Goal: Transaction & Acquisition: Purchase product/service

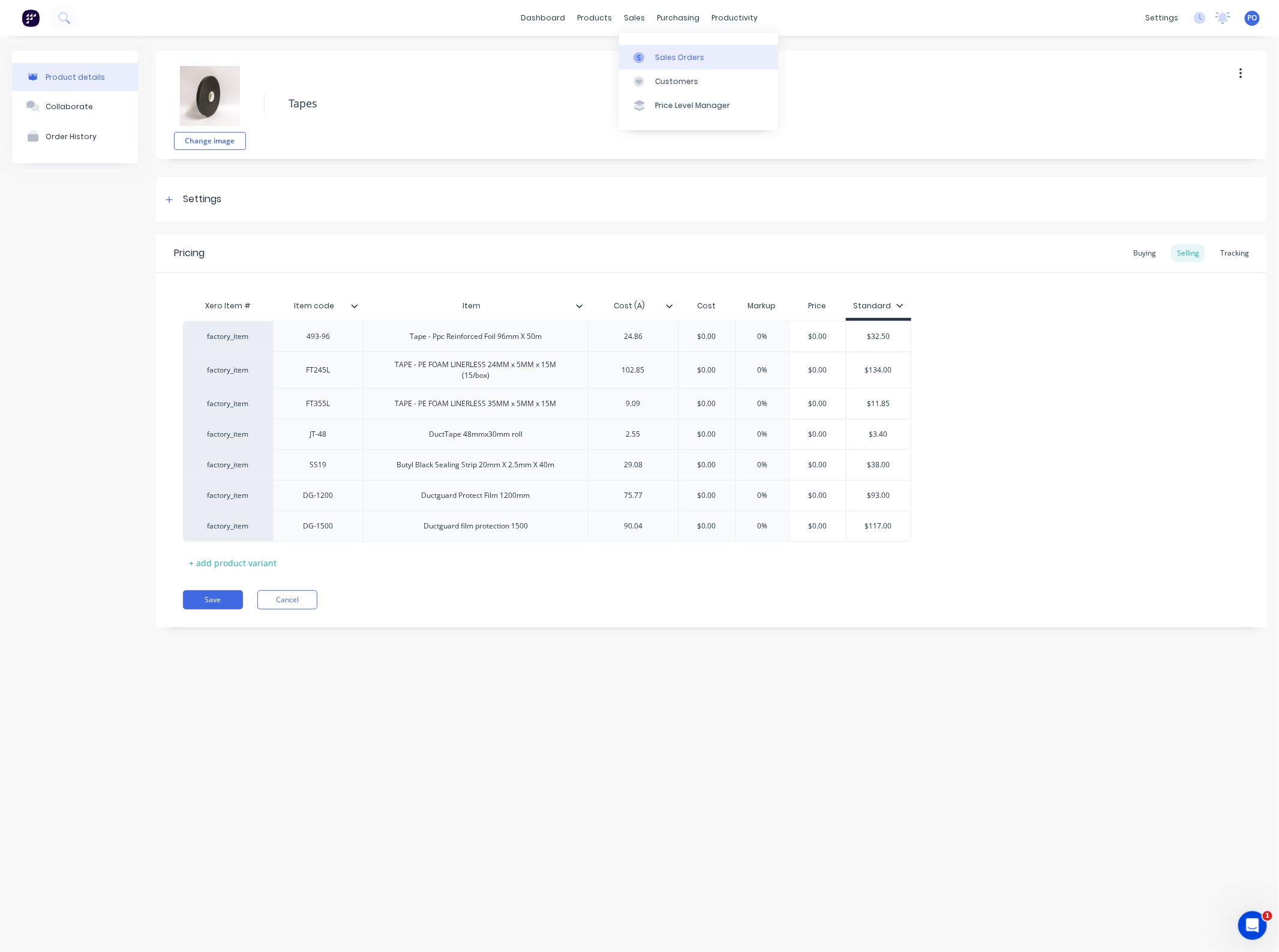
click at [663, 59] on div "Sales Orders" at bounding box center [679, 57] width 49 height 10
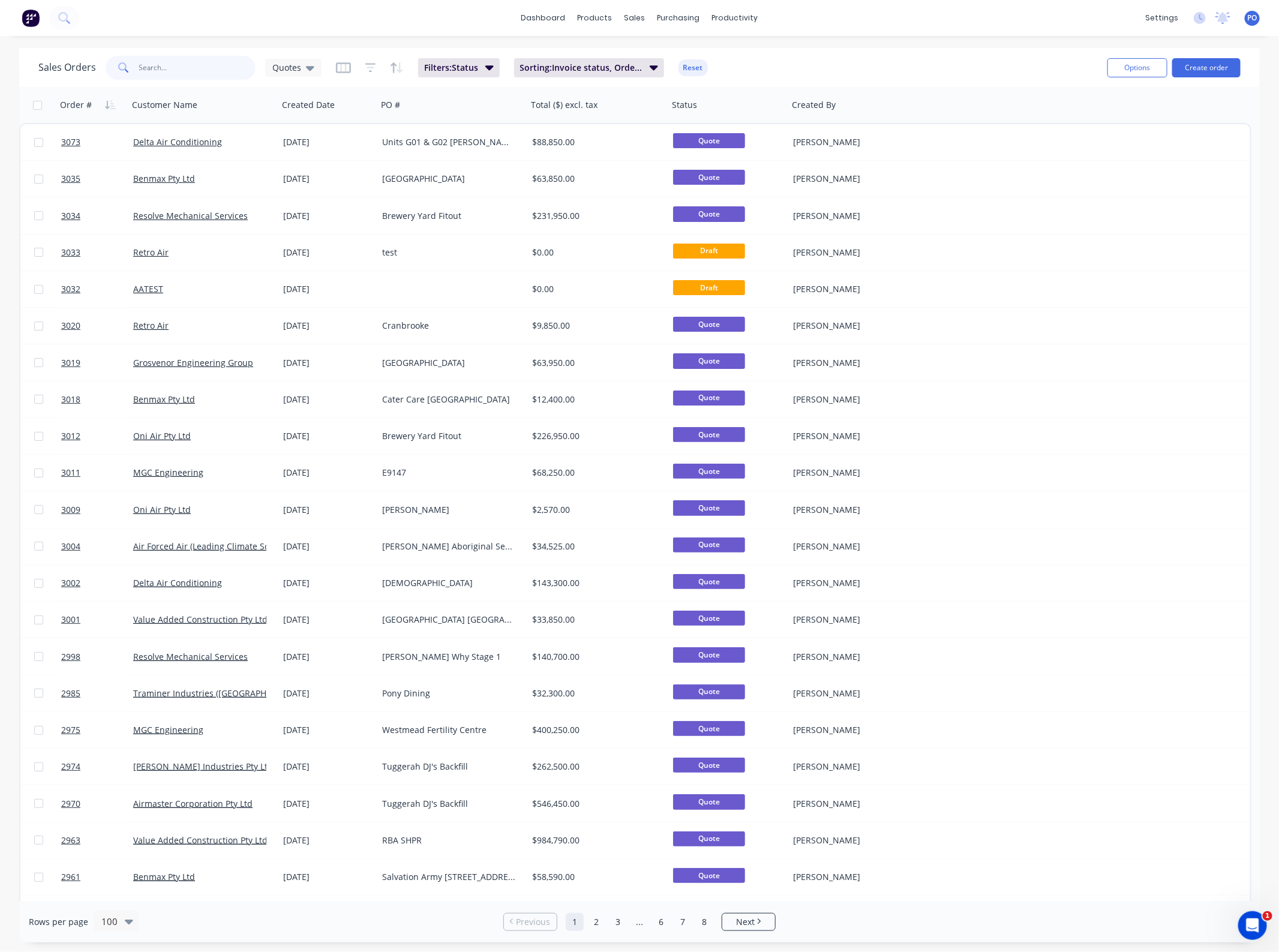
click at [217, 69] on input "text" at bounding box center [198, 68] width 117 height 24
click at [1206, 75] on button "Create order" at bounding box center [1206, 68] width 68 height 19
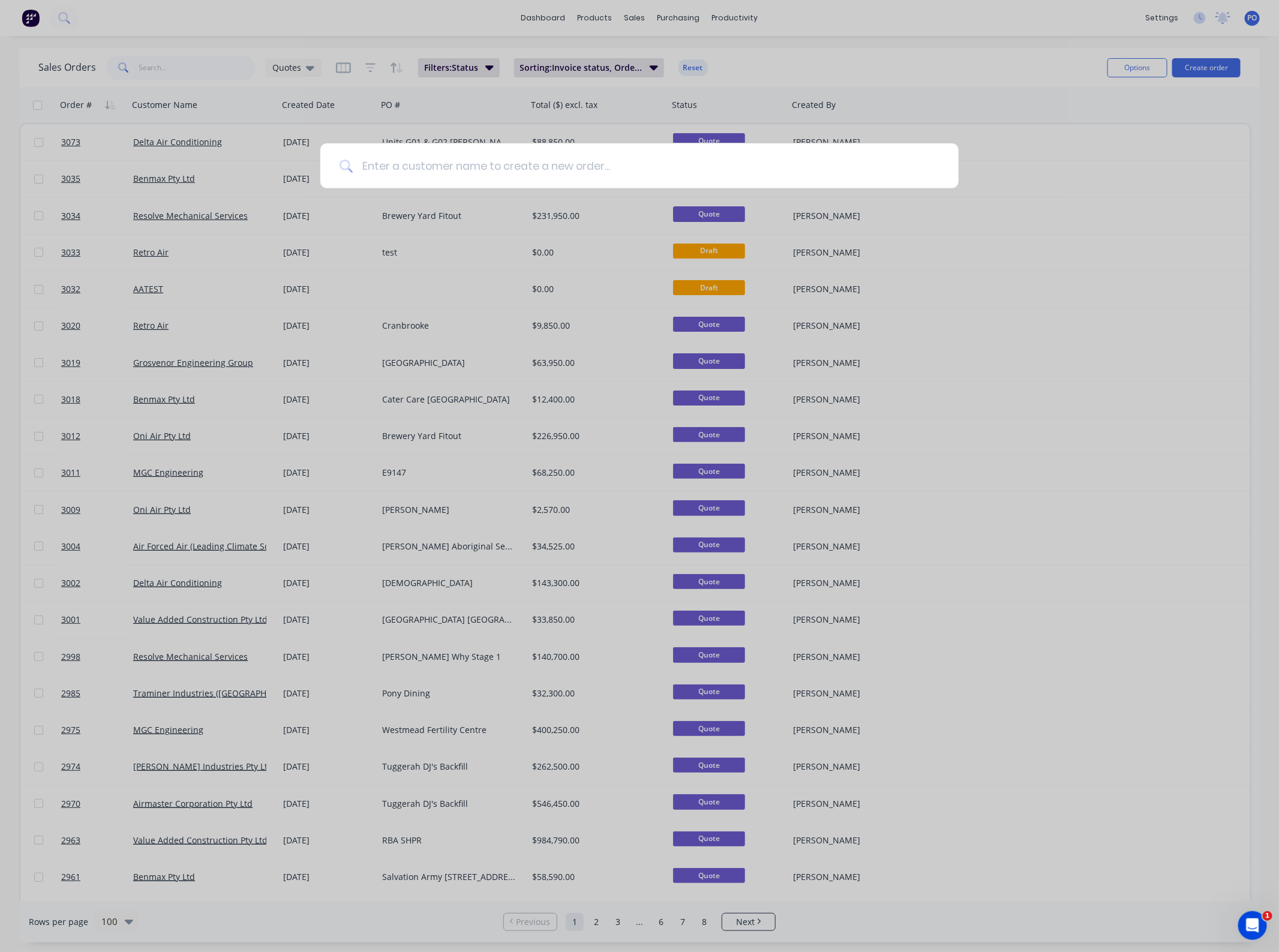
click at [391, 166] on input at bounding box center [646, 166] width 587 height 45
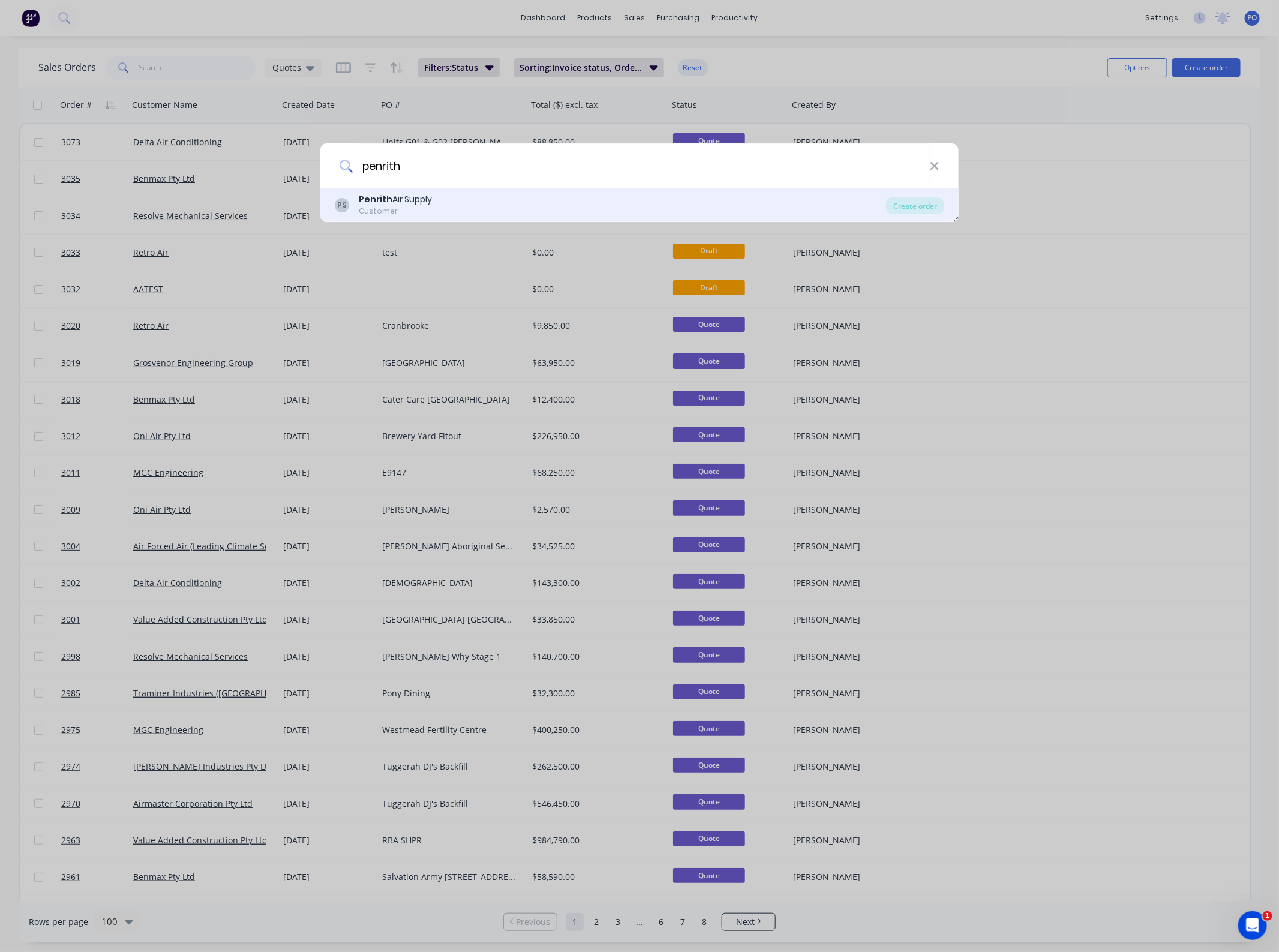
type input "penrith"
click at [892, 216] on div "PS Penrith Air Supply Customer Create order" at bounding box center [639, 205] width 638 height 34
click at [909, 201] on div "Create order" at bounding box center [915, 205] width 59 height 17
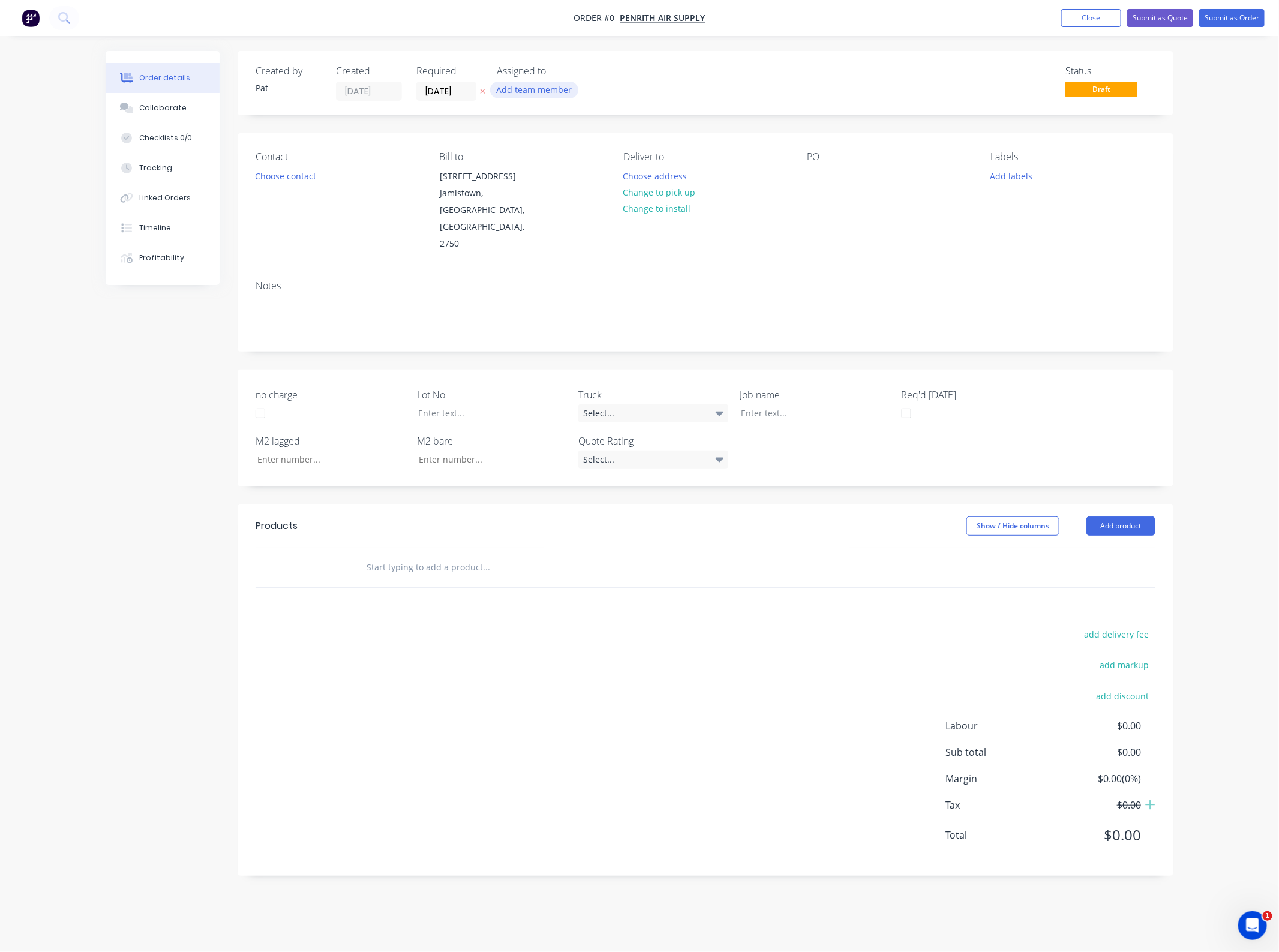
click at [531, 94] on button "Add team member" at bounding box center [534, 90] width 88 height 16
click at [539, 152] on div "[PERSON_NAME] (You)" at bounding box center [594, 157] width 120 height 13
click at [294, 172] on div "Order details Collaborate Checklists 0/0 Tracking Linked Orders Timeline Profit…" at bounding box center [640, 472] width 1092 height 843
click at [293, 172] on button "Choose contact" at bounding box center [285, 176] width 74 height 16
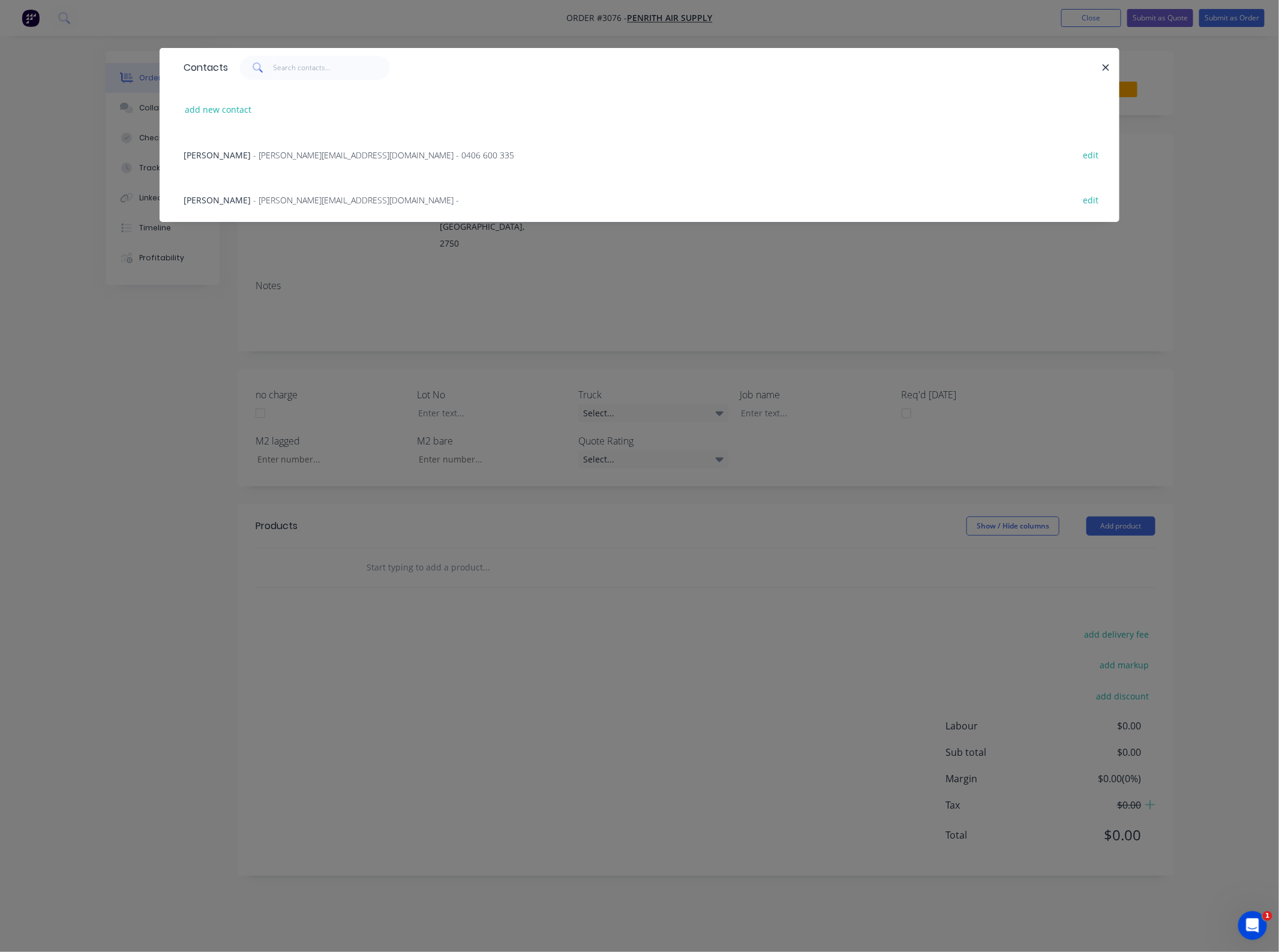
click at [288, 160] on div "[PERSON_NAME] - [PERSON_NAME][EMAIL_ADDRESS][DOMAIN_NAME] - 0406 600 335" at bounding box center [349, 156] width 330 height 13
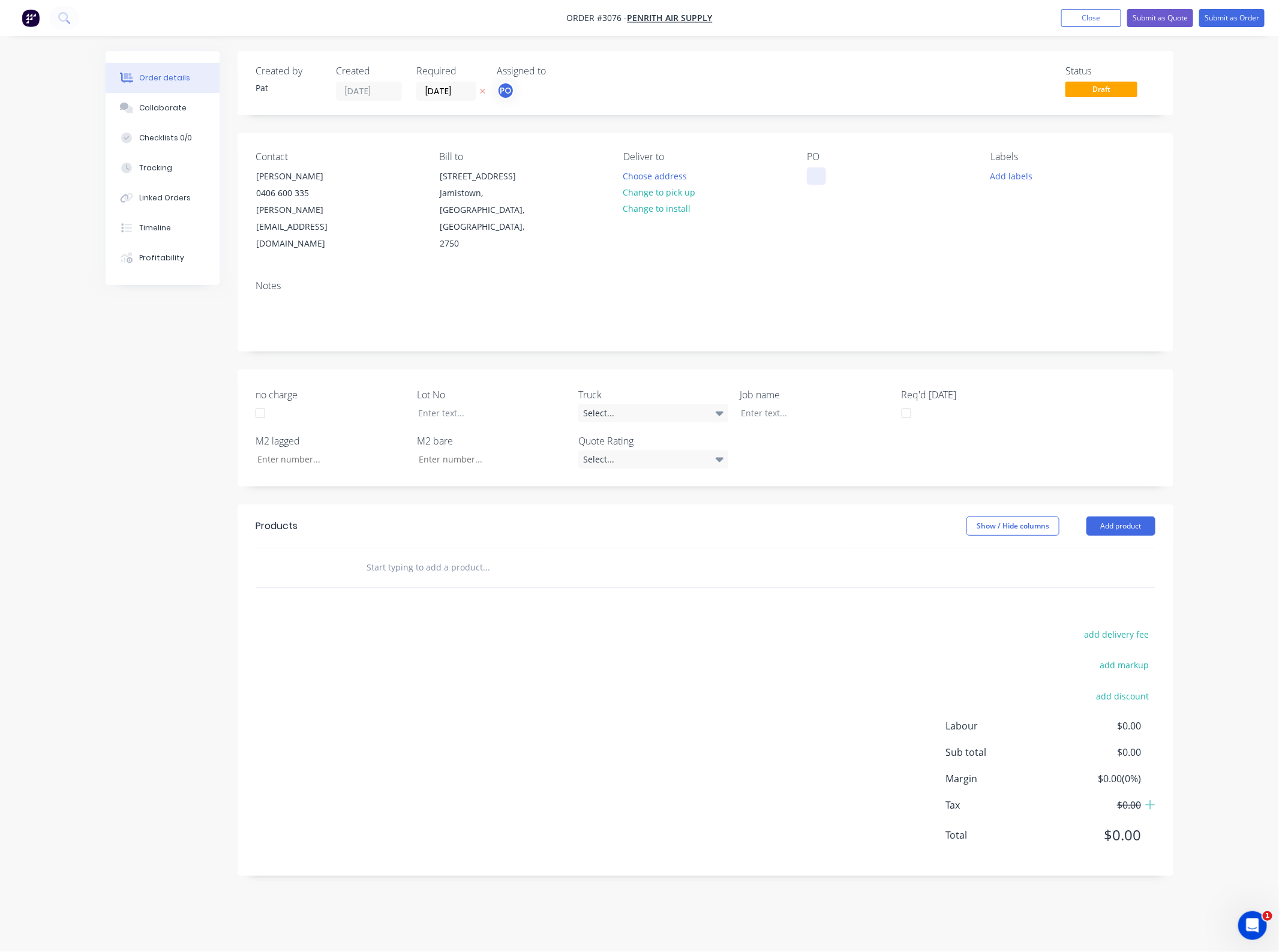
click at [814, 175] on div at bounding box center [816, 176] width 19 height 18
click at [801, 180] on div "Contact [PERSON_NAME] [PHONE_NUMBER] [PERSON_NAME][EMAIL_ADDRESS][DOMAIN_NAME] …" at bounding box center [705, 201] width 936 height 137
click at [818, 174] on div at bounding box center [816, 176] width 19 height 18
click at [1137, 517] on button "Add product" at bounding box center [1121, 526] width 69 height 19
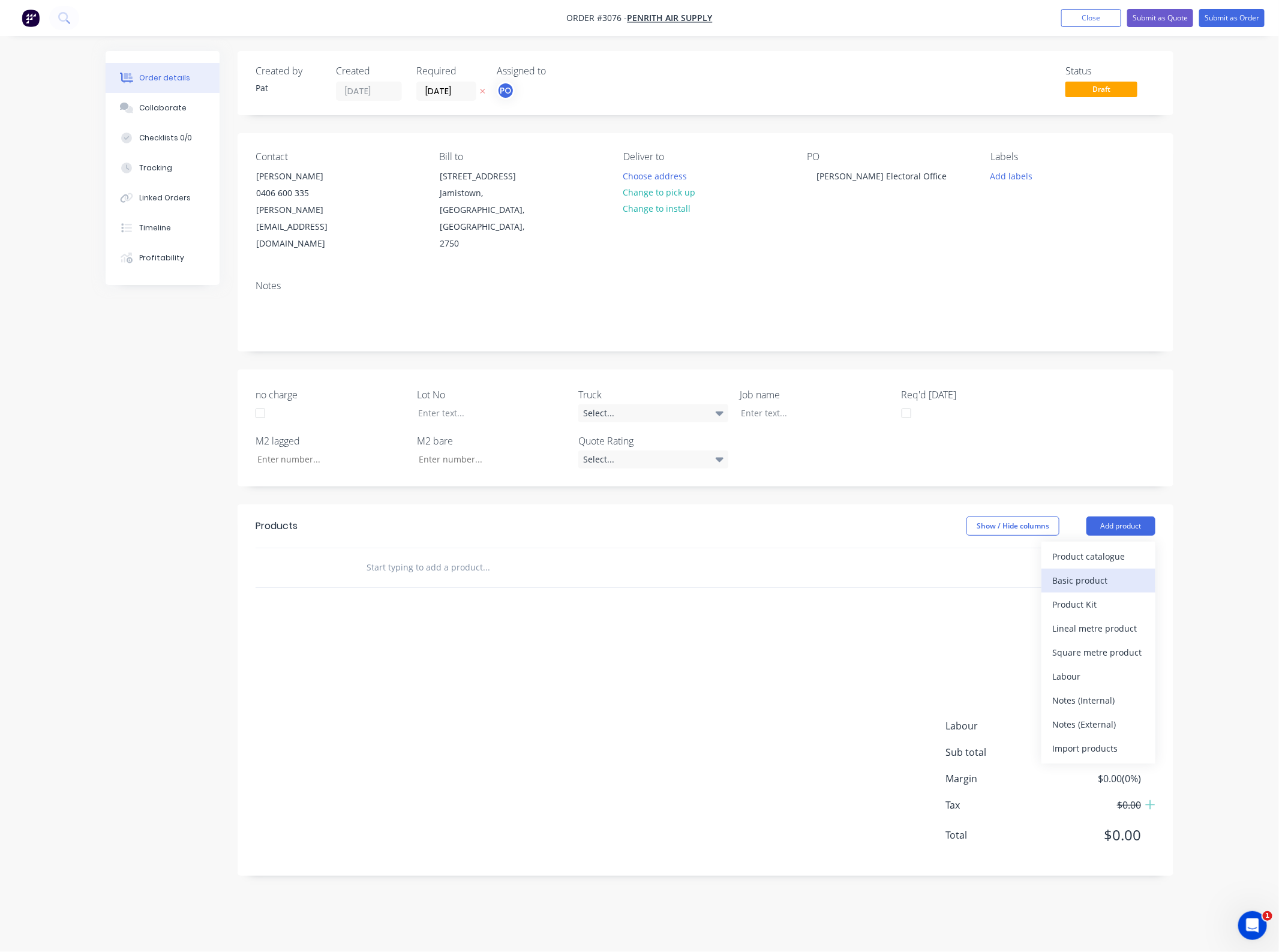
click at [1115, 569] on button "Basic product" at bounding box center [1099, 581] width 114 height 24
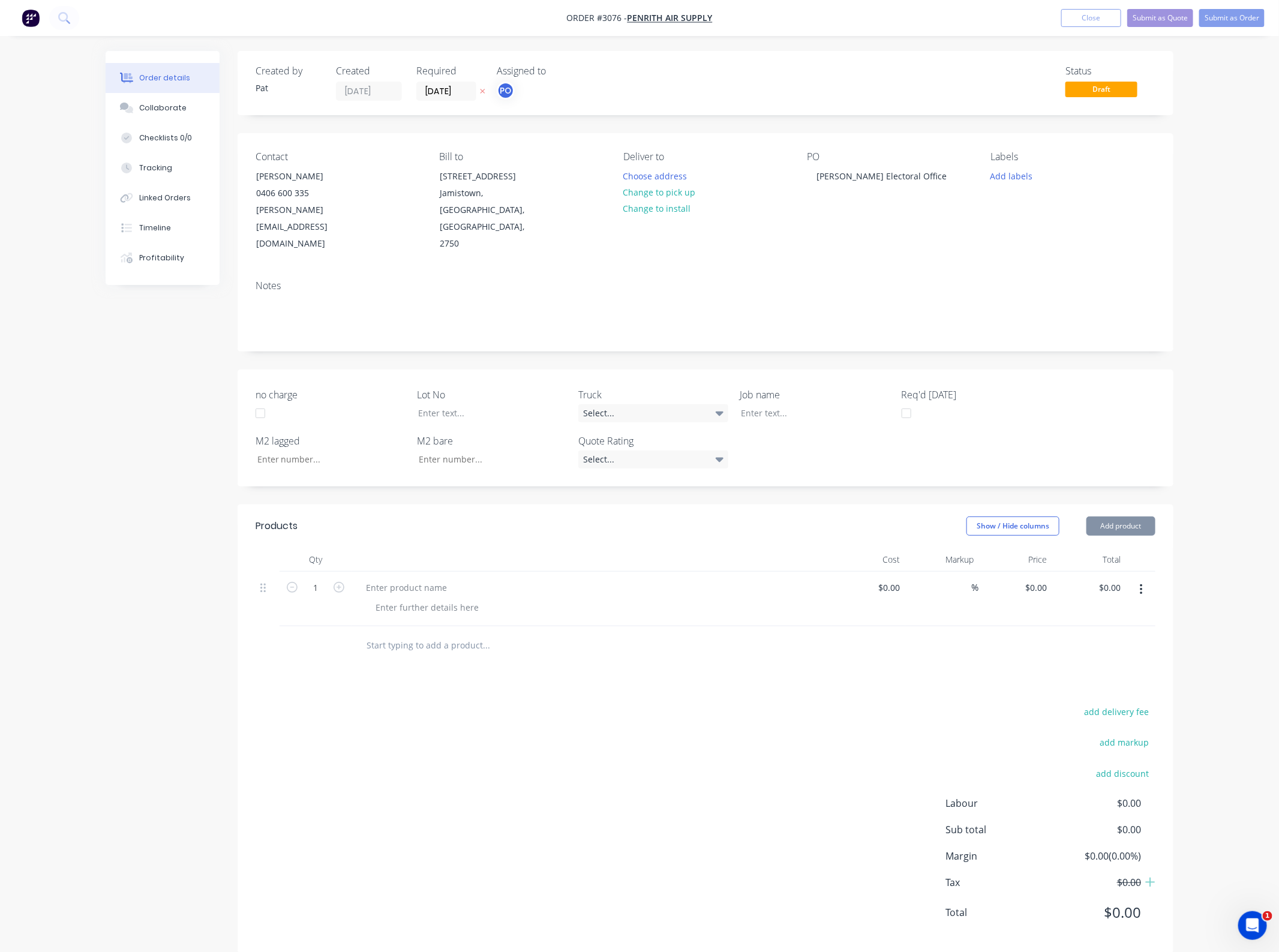
click at [1107, 517] on button "Add product" at bounding box center [1121, 526] width 69 height 19
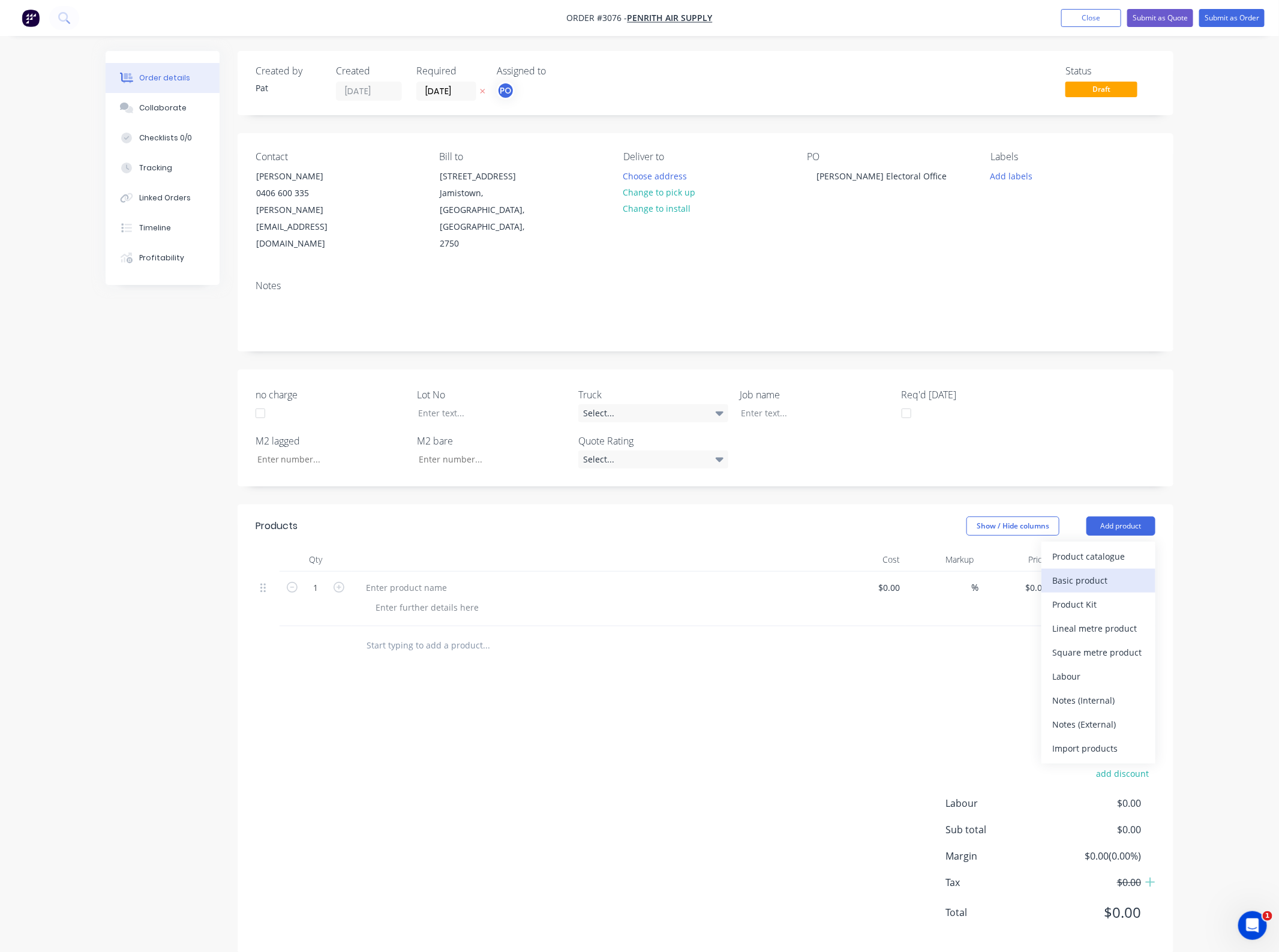
click at [1102, 572] on div "Basic product" at bounding box center [1098, 581] width 92 height 18
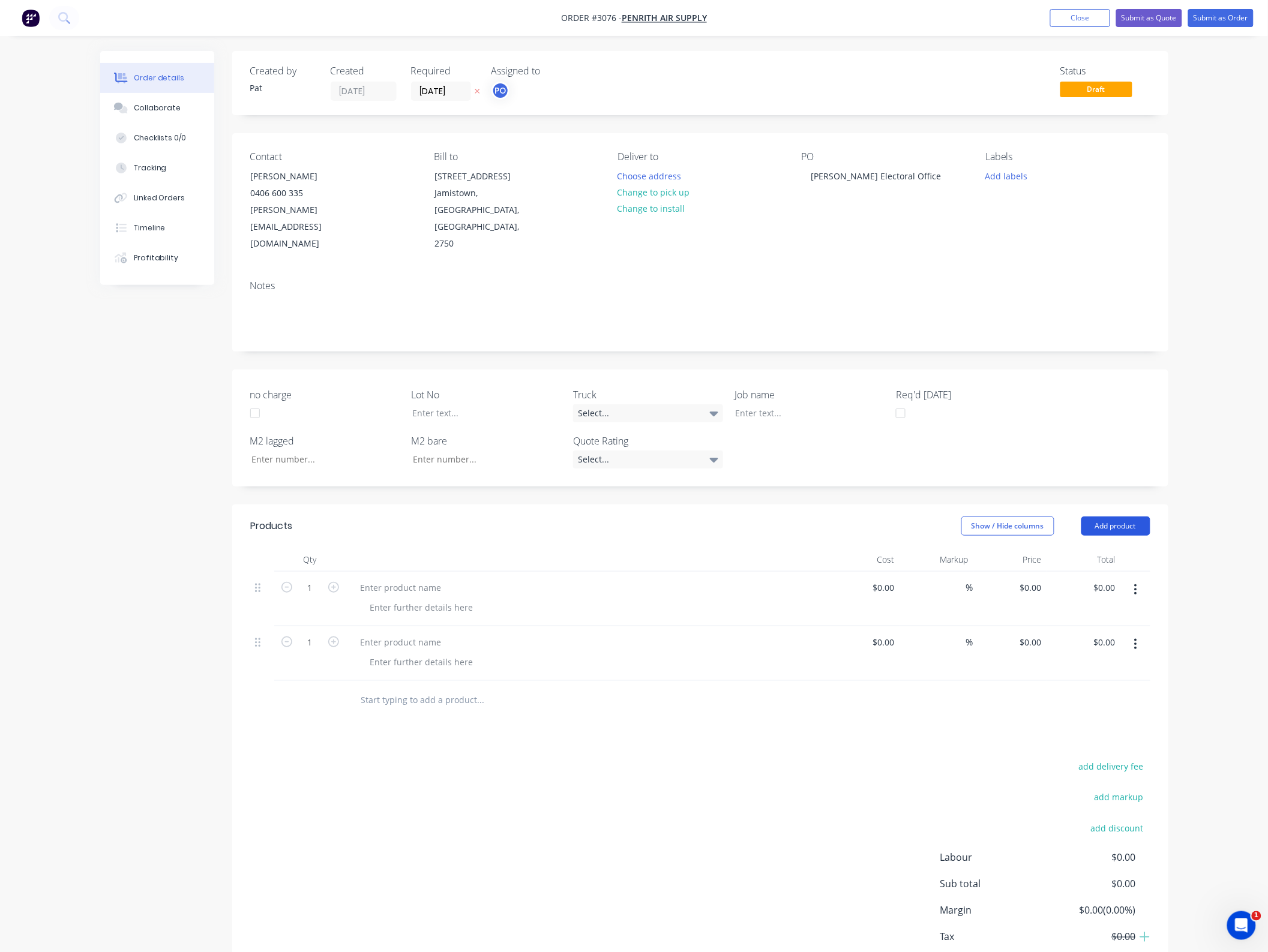
click at [1103, 517] on button "Add product" at bounding box center [1116, 526] width 69 height 19
click at [1100, 504] on header "Products Show / Hide columns Add product" at bounding box center [700, 526] width 936 height 43
click at [1101, 517] on button "Add product" at bounding box center [1116, 526] width 69 height 19
click at [1106, 715] on div "Notes (External)" at bounding box center [1092, 724] width 92 height 18
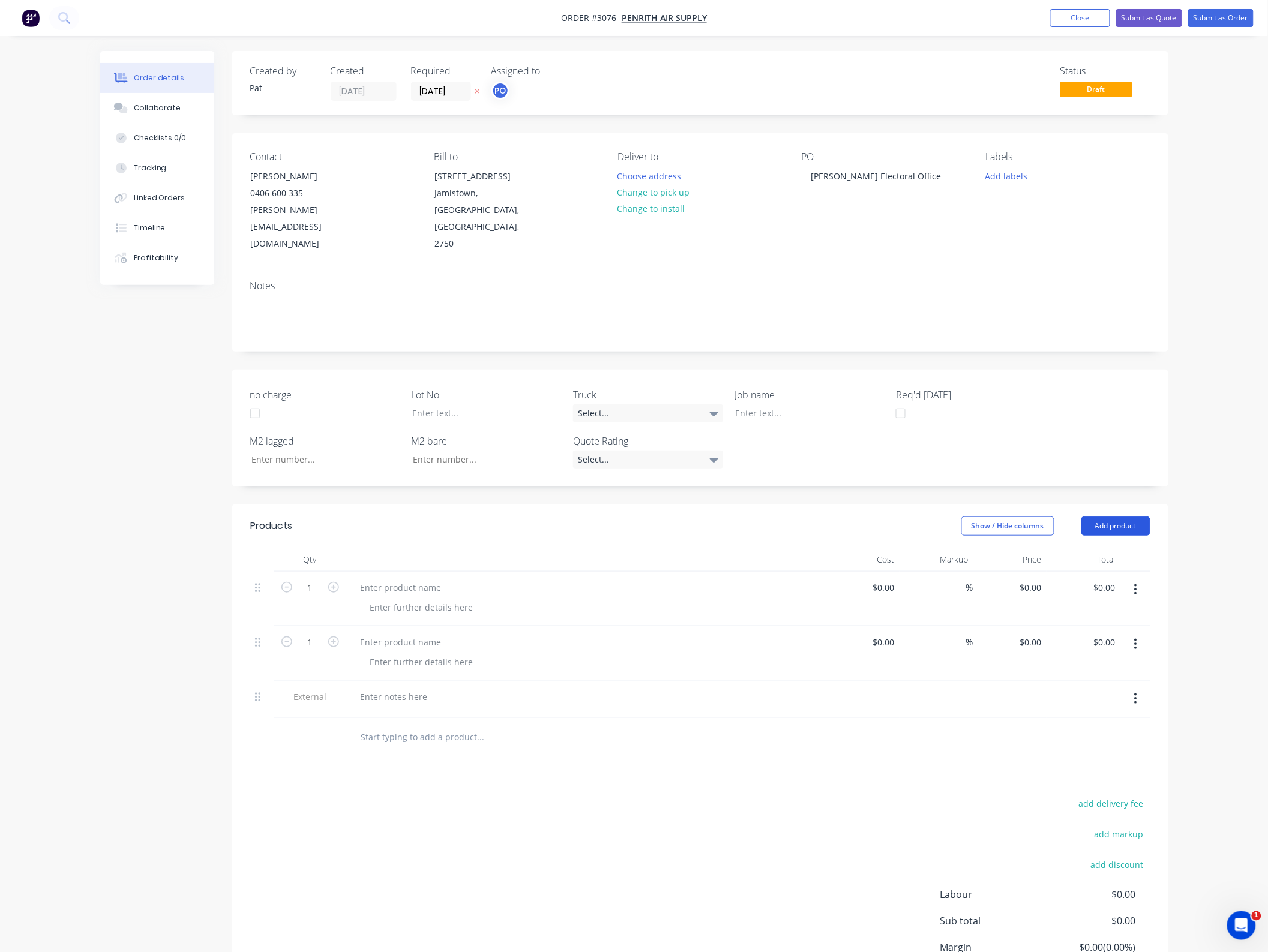
click at [1113, 517] on button "Add product" at bounding box center [1116, 526] width 69 height 19
click at [1099, 715] on div "Notes (External)" at bounding box center [1092, 724] width 92 height 18
click at [1118, 517] on button "Add product" at bounding box center [1116, 526] width 69 height 19
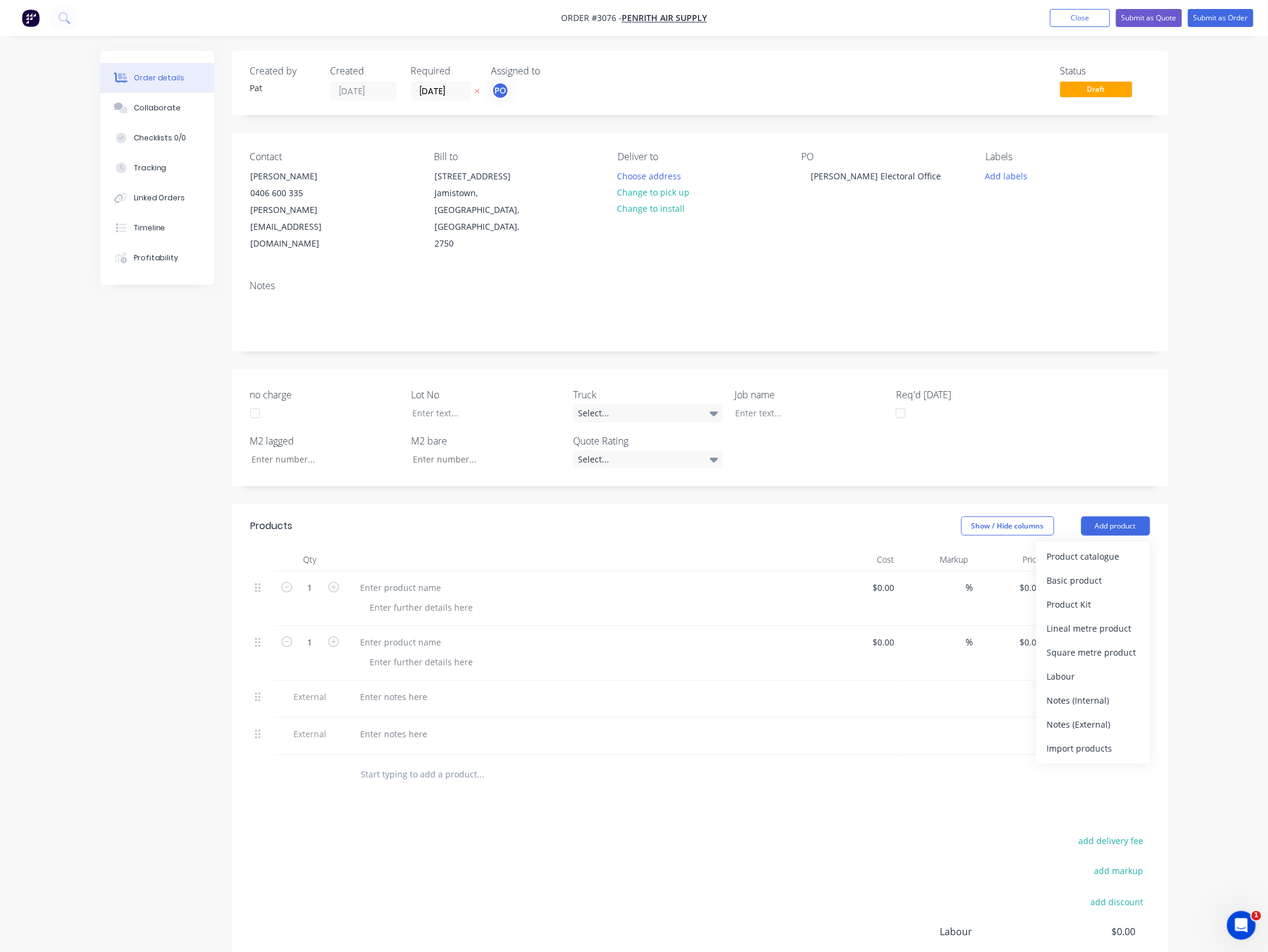
click at [1107, 715] on div "Notes (External)" at bounding box center [1092, 724] width 92 height 18
click at [1139, 763] on button "button" at bounding box center [1135, 773] width 28 height 22
click at [1094, 820] on div "Delete" at bounding box center [1092, 829] width 92 height 18
click at [437, 579] on div at bounding box center [401, 588] width 100 height 18
click at [413, 579] on div at bounding box center [401, 588] width 100 height 18
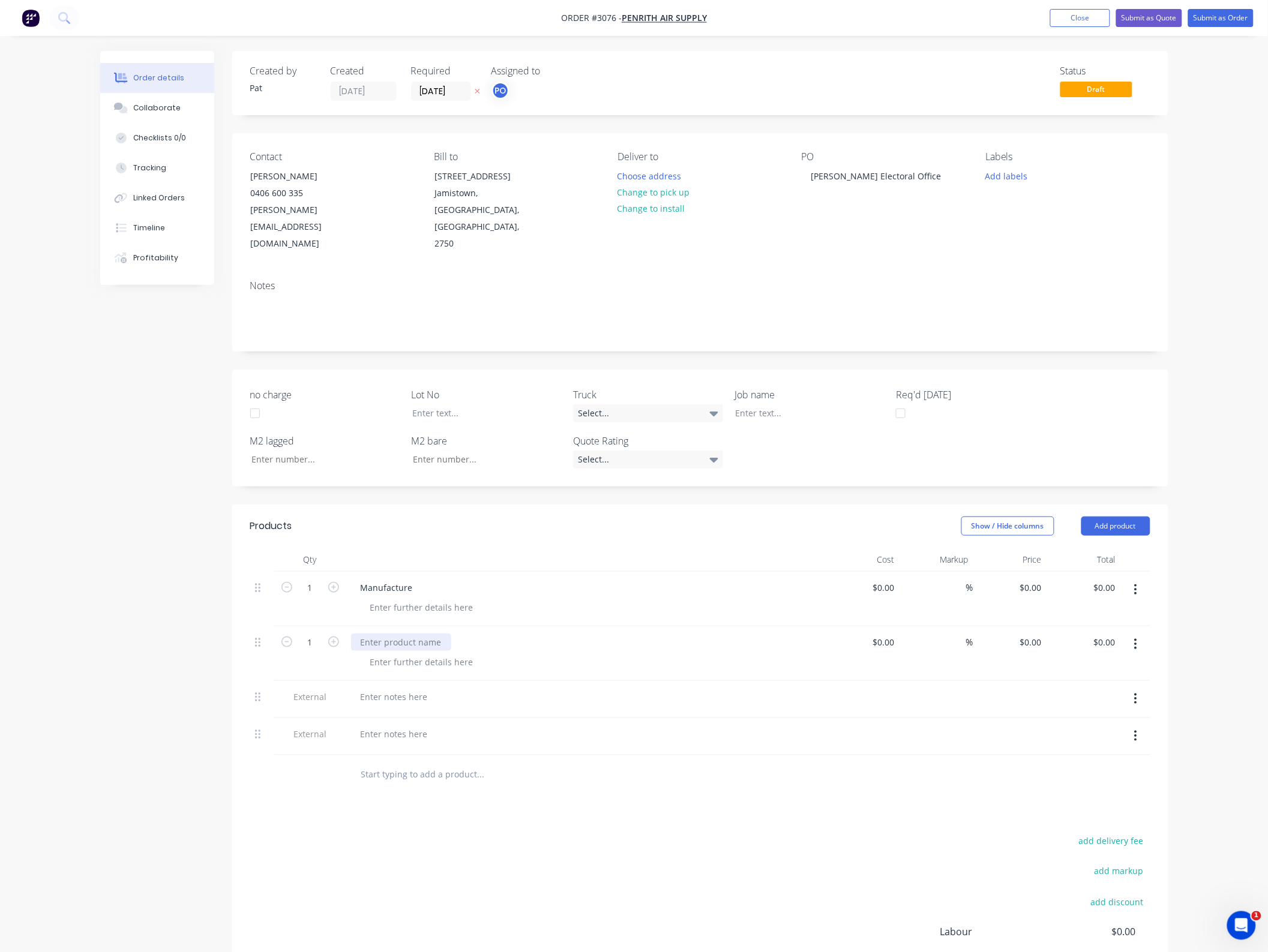
click at [430, 634] on div at bounding box center [401, 642] width 100 height 18
click at [391, 634] on div at bounding box center [401, 642] width 100 height 18
click at [378, 688] on div at bounding box center [395, 697] width 87 height 18
click at [374, 688] on div at bounding box center [395, 697] width 87 height 18
click at [383, 738] on div at bounding box center [395, 747] width 87 height 18
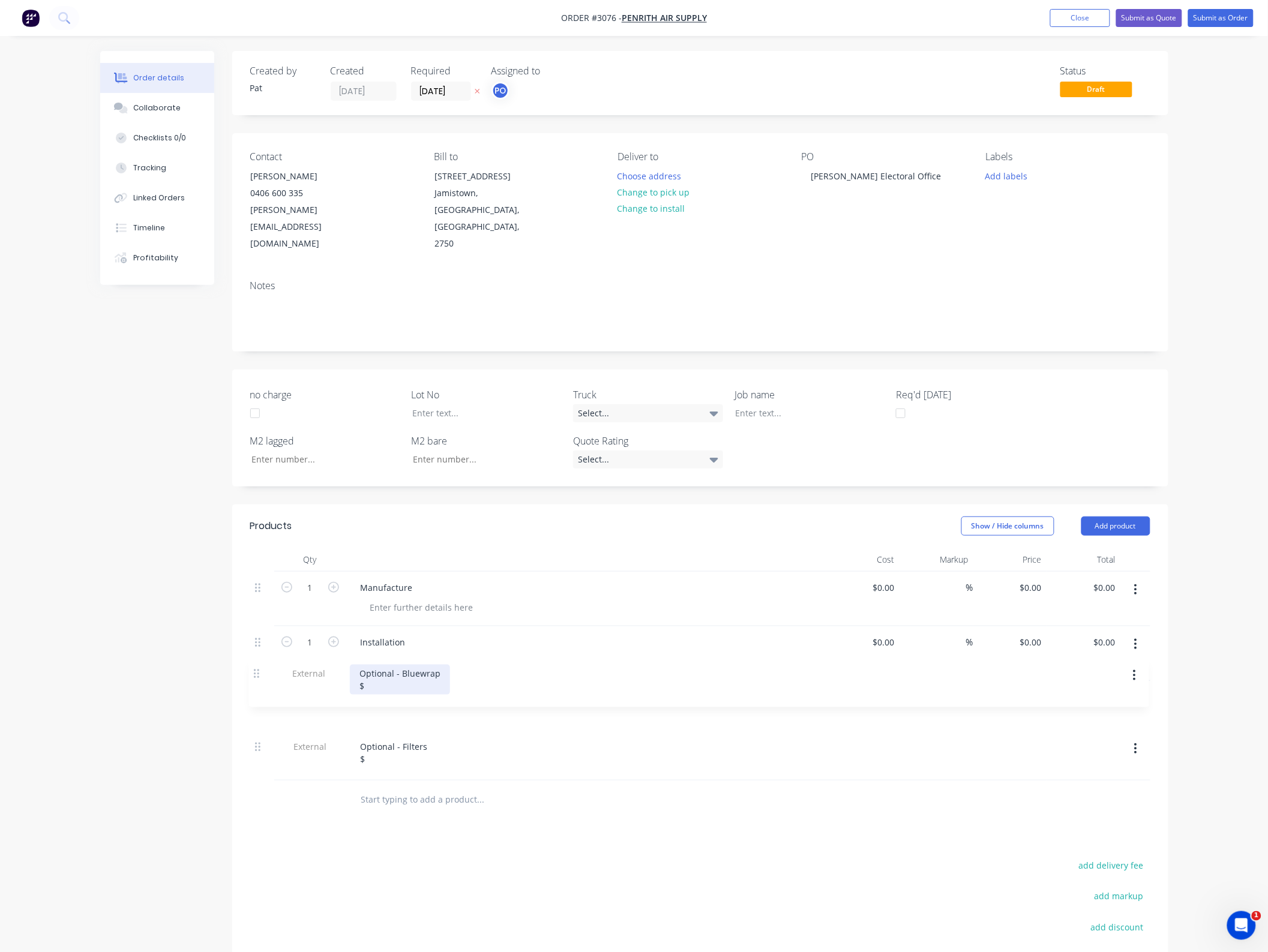
drag, startPoint x: 255, startPoint y: 715, endPoint x: 271, endPoint y: 656, distance: 61.1
click at [253, 668] on div "1 Manufacture $0.00 $0.00 % $0.00 $0.00 $0.00 $0.00 1 Installation $0.00 $0.00 …" at bounding box center [700, 676] width 900 height 209
click at [401, 654] on div at bounding box center [422, 662] width 123 height 18
click at [550, 548] on div at bounding box center [586, 560] width 480 height 24
drag, startPoint x: 1105, startPoint y: 553, endPoint x: 1258, endPoint y: 643, distance: 177.5
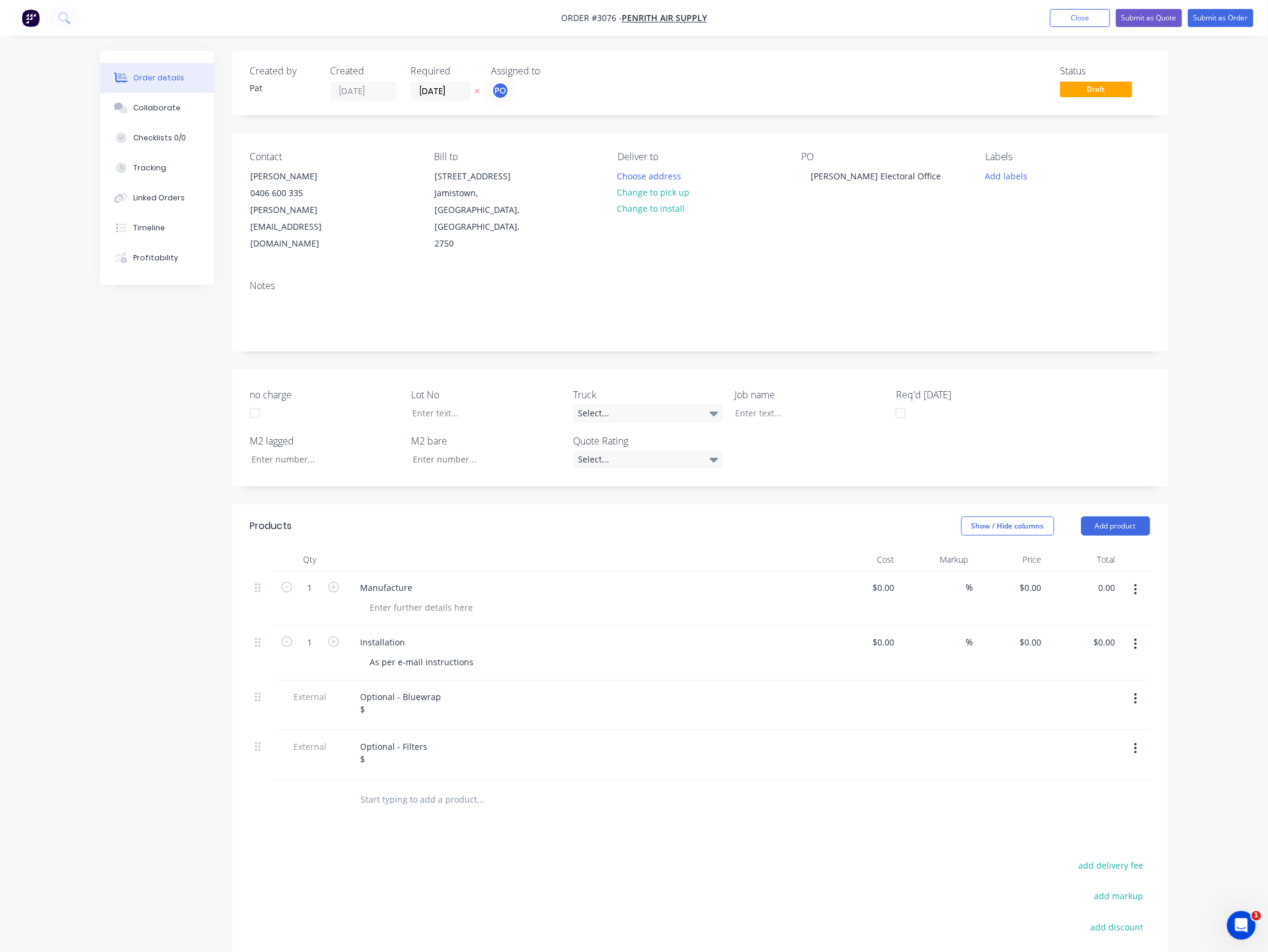
click at [1106, 579] on input "0.00" at bounding box center [1106, 588] width 27 height 18
type input "9750"
type input "$9,750.00"
click at [1107, 634] on input "0.00" at bounding box center [1106, 642] width 27 height 18
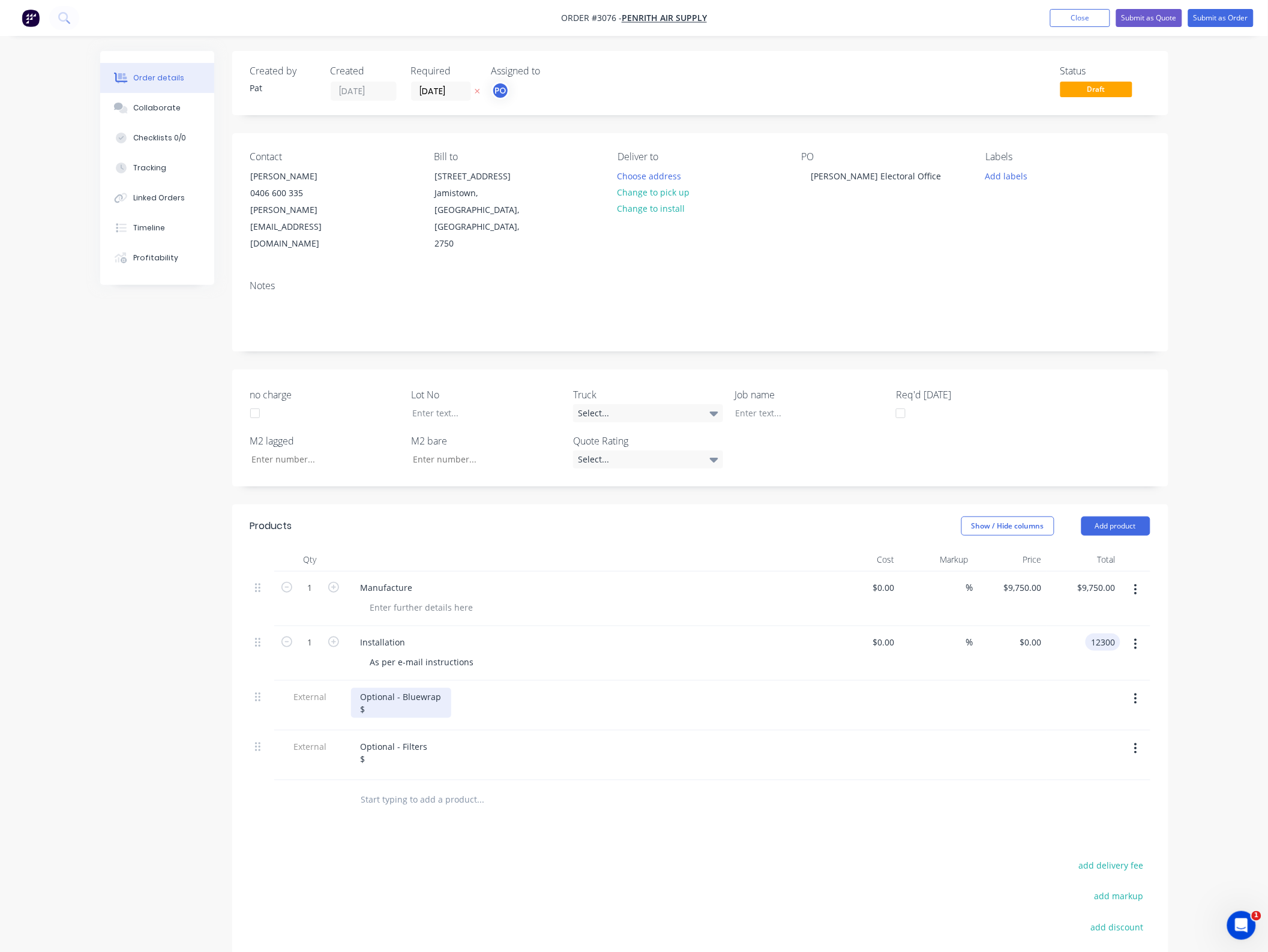
type input "12300"
type input "$12,300.00"
click at [409, 688] on div "Optional - Bluewrap $" at bounding box center [401, 703] width 100 height 30
click at [399, 688] on div "Optional - Bluewrap $" at bounding box center [401, 703] width 100 height 30
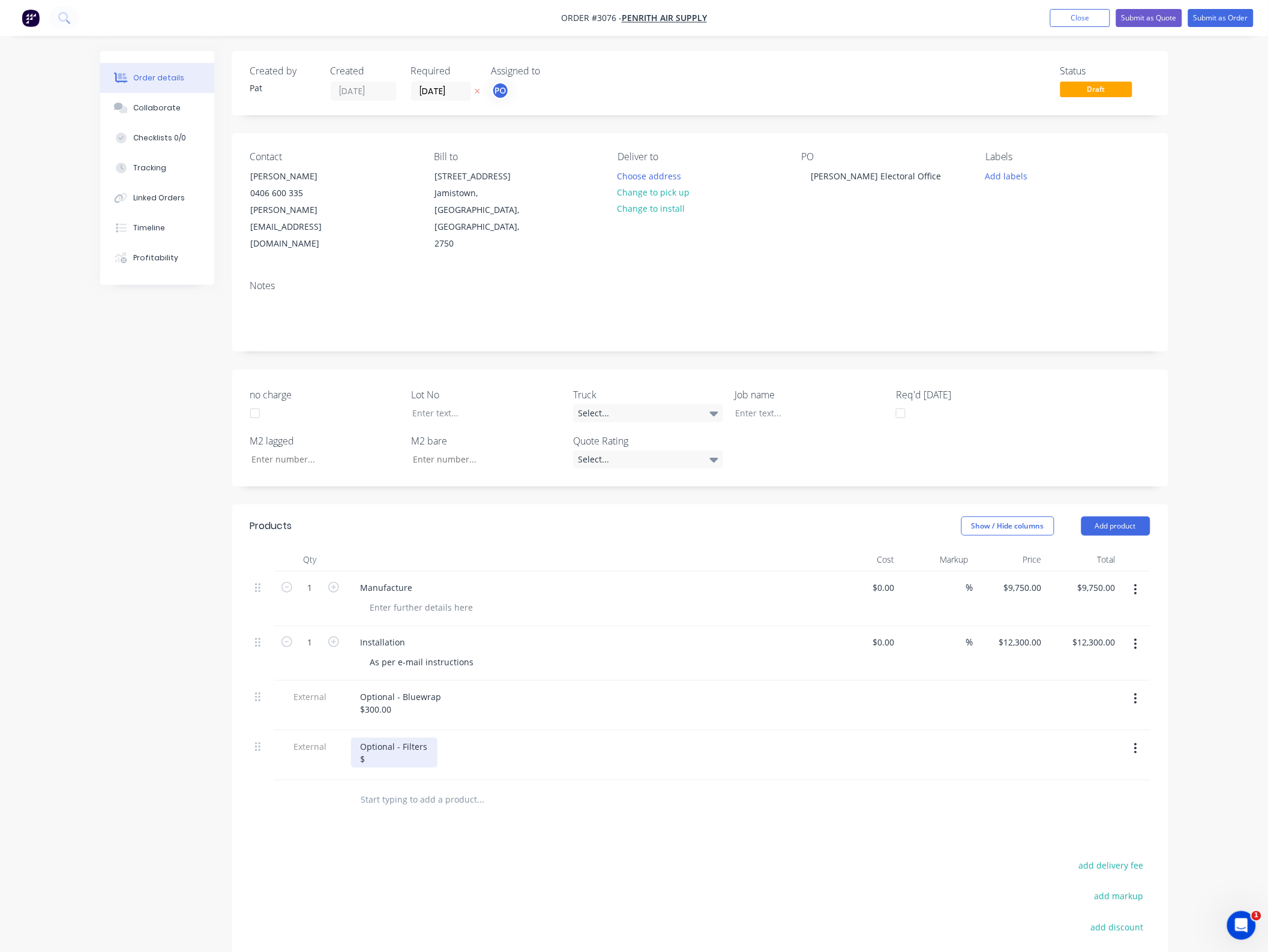
click at [395, 738] on div "Optional - Filters $" at bounding box center [395, 752] width 87 height 30
drag, startPoint x: 639, startPoint y: 508, endPoint x: 666, endPoint y: 527, distance: 33.0
click at [639, 508] on header "Products Show / Hide columns Add product" at bounding box center [700, 526] width 936 height 43
click at [397, 738] on div "Optional - Filters $150.00" at bounding box center [395, 752] width 87 height 30
click at [614, 513] on header "Products Show / Hide columns Add product" at bounding box center [700, 526] width 936 height 43
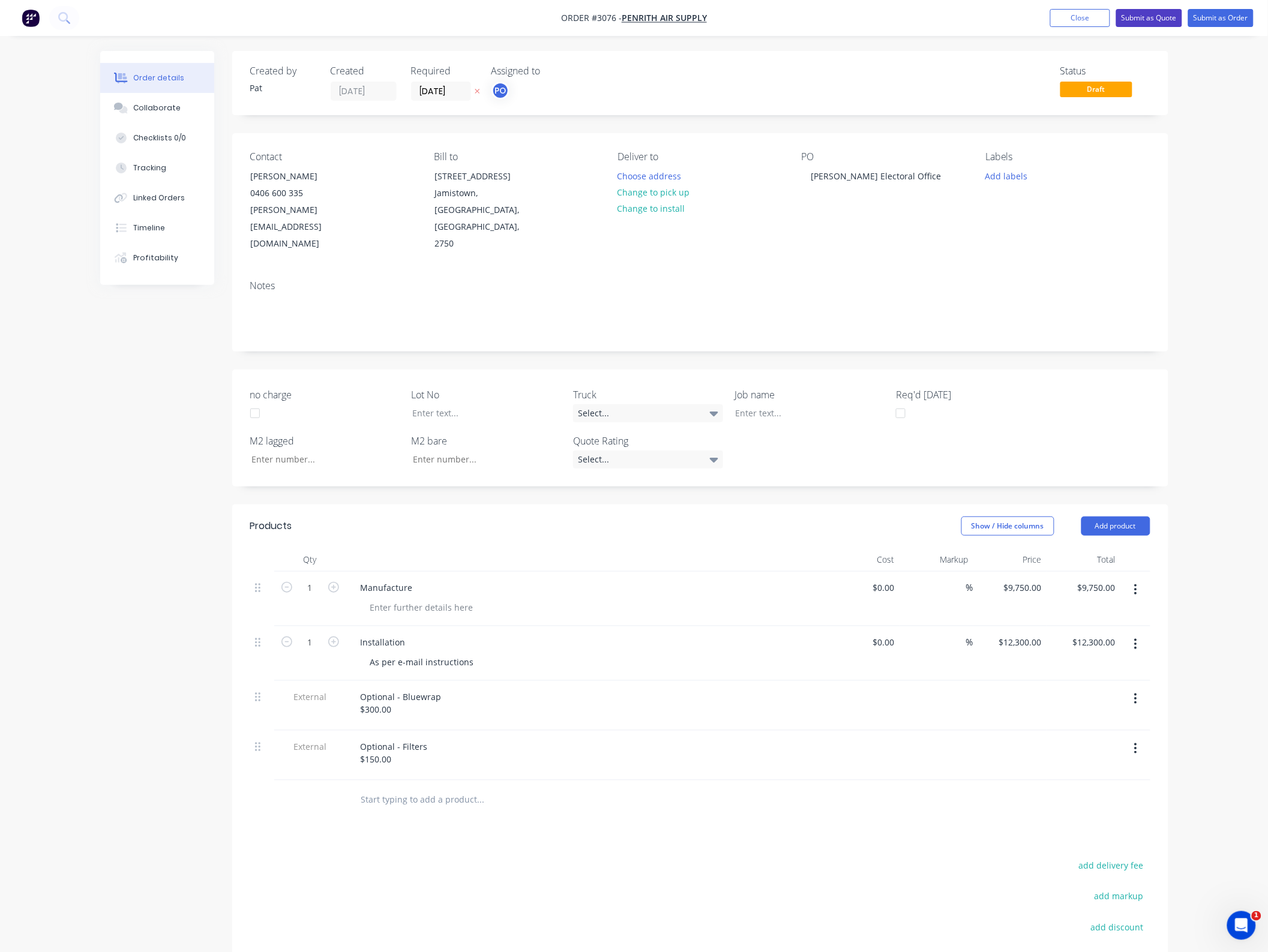
click at [1140, 18] on button "Submit as Quote" at bounding box center [1148, 18] width 66 height 18
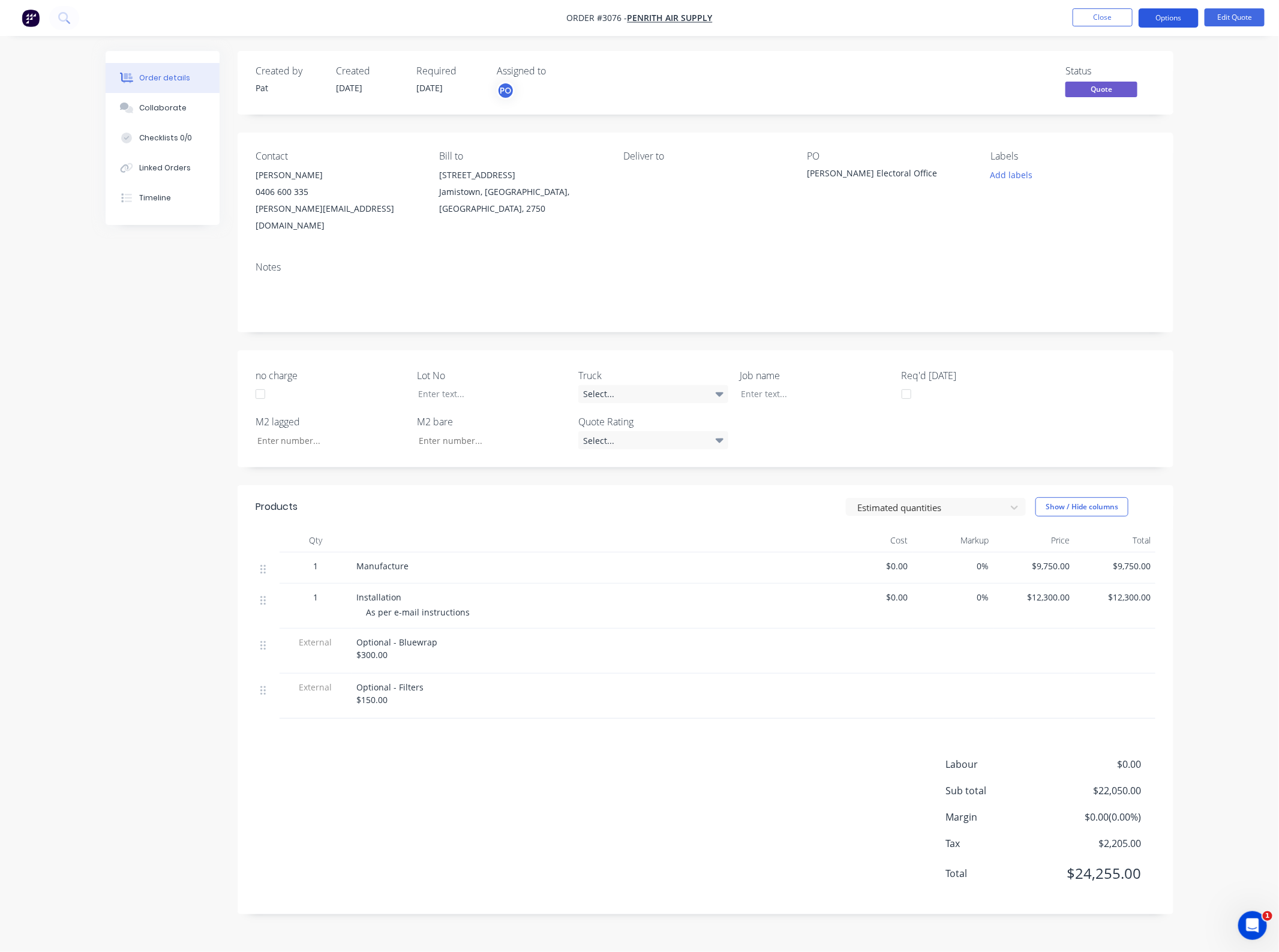
click at [1165, 18] on button "Options" at bounding box center [1168, 18] width 60 height 19
click at [1130, 68] on div "Quote" at bounding box center [1133, 73] width 111 height 18
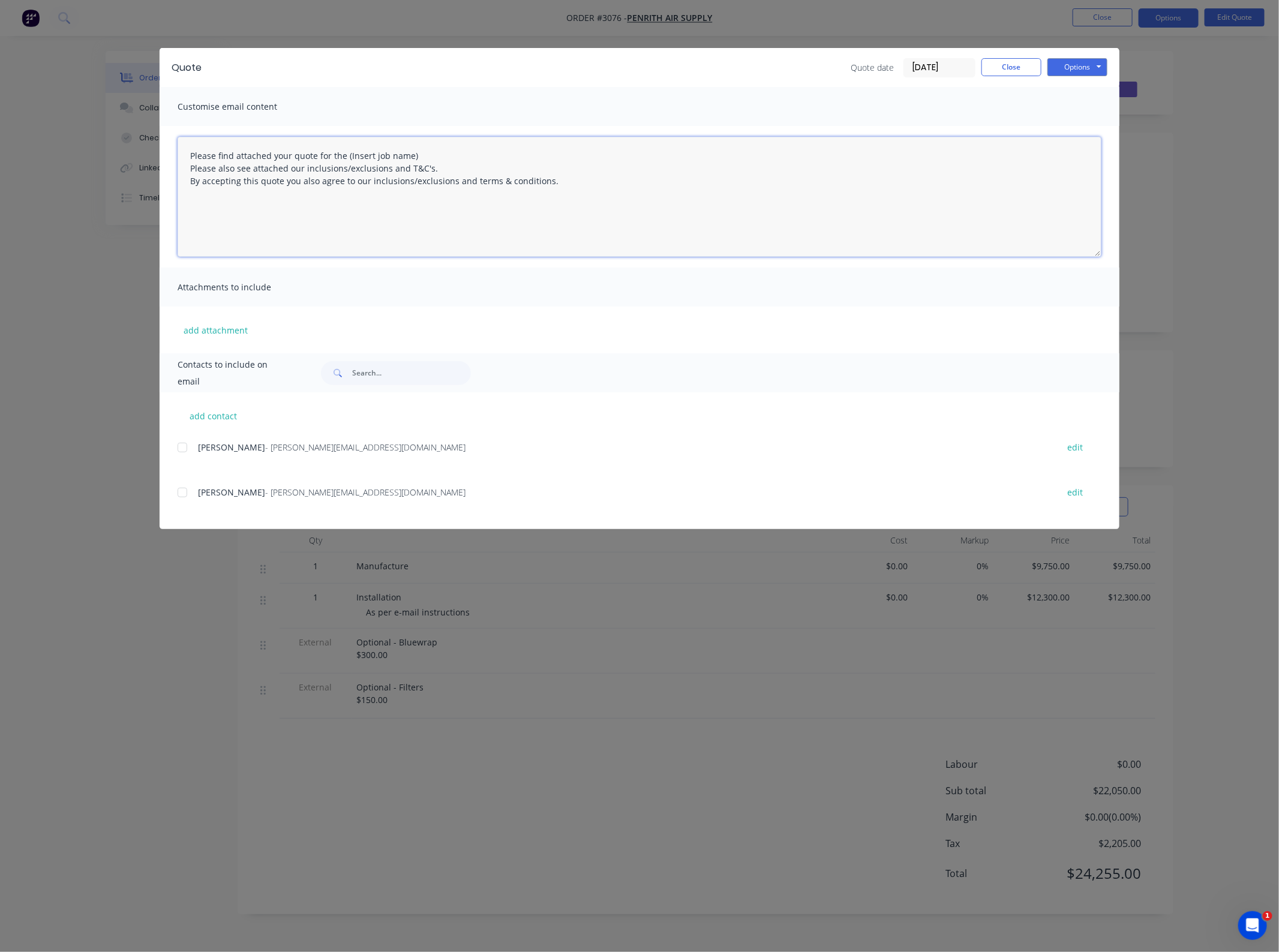
drag, startPoint x: 480, startPoint y: 157, endPoint x: 346, endPoint y: 149, distance: 134.2
click at [346, 149] on textarea "Please find attached your quote for the (Insert job name) Please also see attac…" at bounding box center [639, 197] width 924 height 120
click at [184, 443] on div at bounding box center [182, 448] width 24 height 24
type textarea "Please find attached your quote for the Horsnby Electoral Office project. Pleas…"
click at [208, 336] on button "add attachment" at bounding box center [215, 330] width 76 height 18
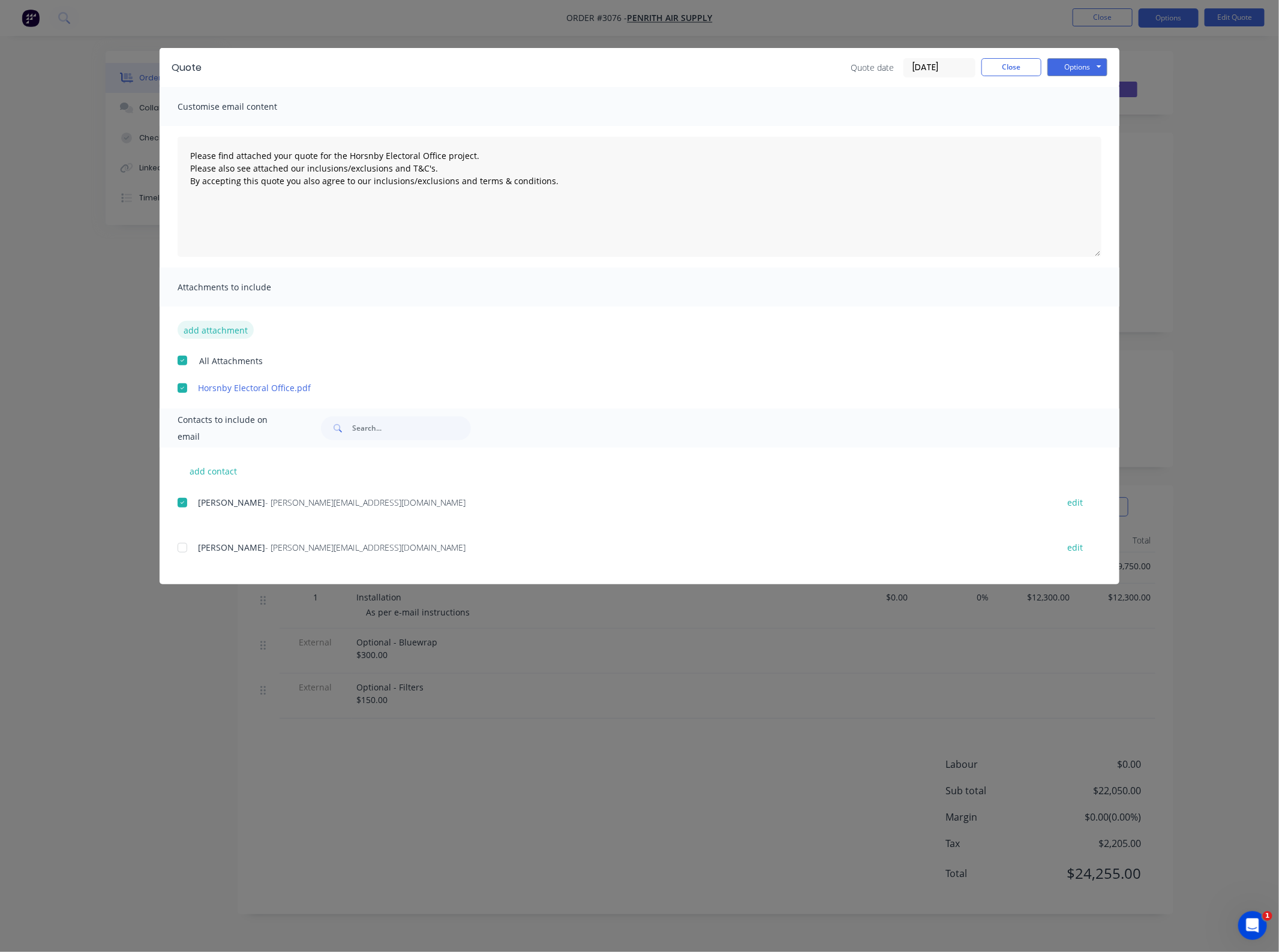
click at [218, 327] on button "add attachment" at bounding box center [215, 330] width 76 height 18
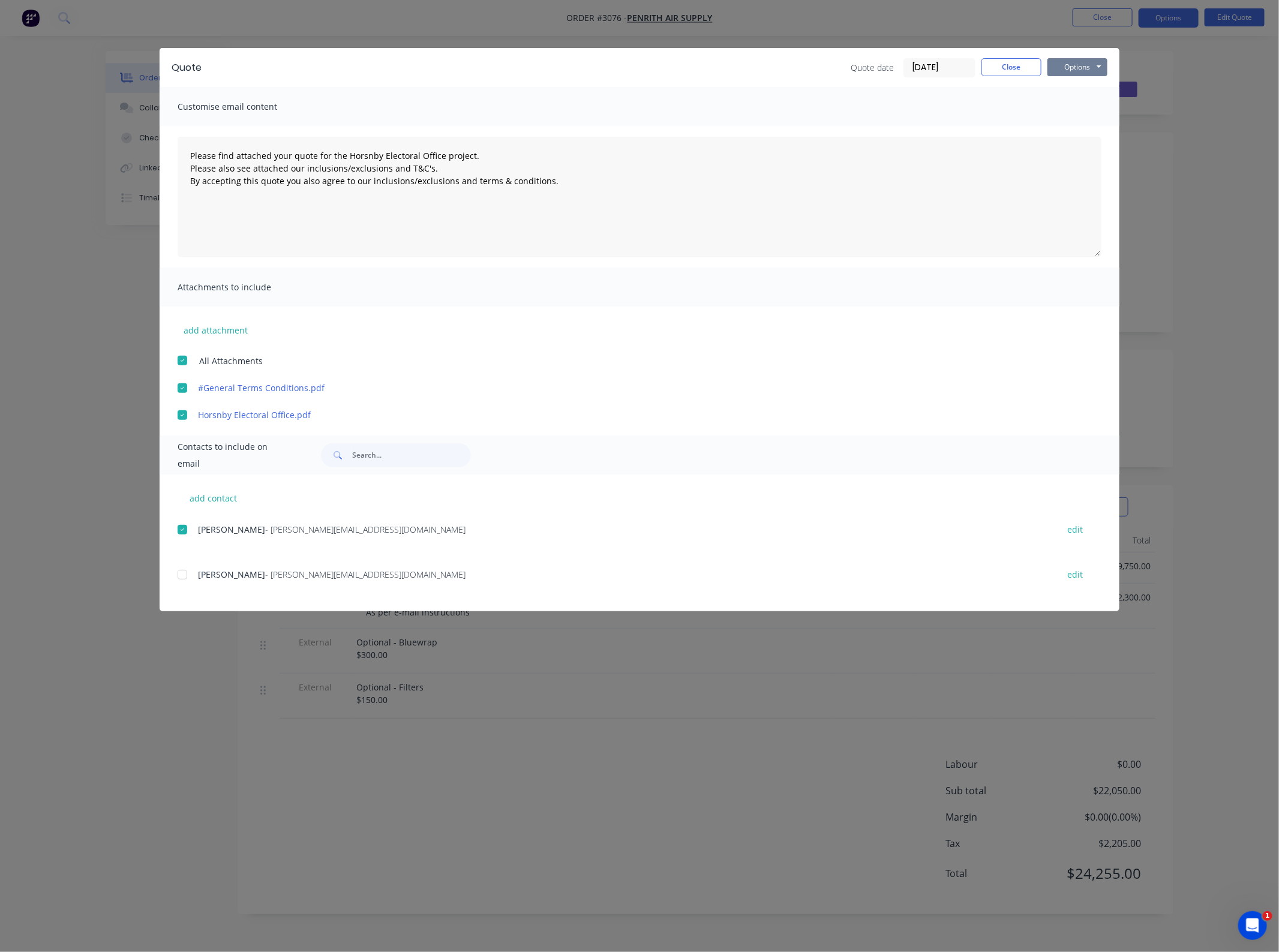
drag, startPoint x: 1070, startPoint y: 62, endPoint x: 1075, endPoint y: 74, distance: 13.0
click at [1070, 62] on button "Options" at bounding box center [1077, 67] width 60 height 18
click at [1079, 132] on button "Email" at bounding box center [1086, 128] width 77 height 20
click at [1021, 67] on button "Close" at bounding box center [1011, 67] width 60 height 18
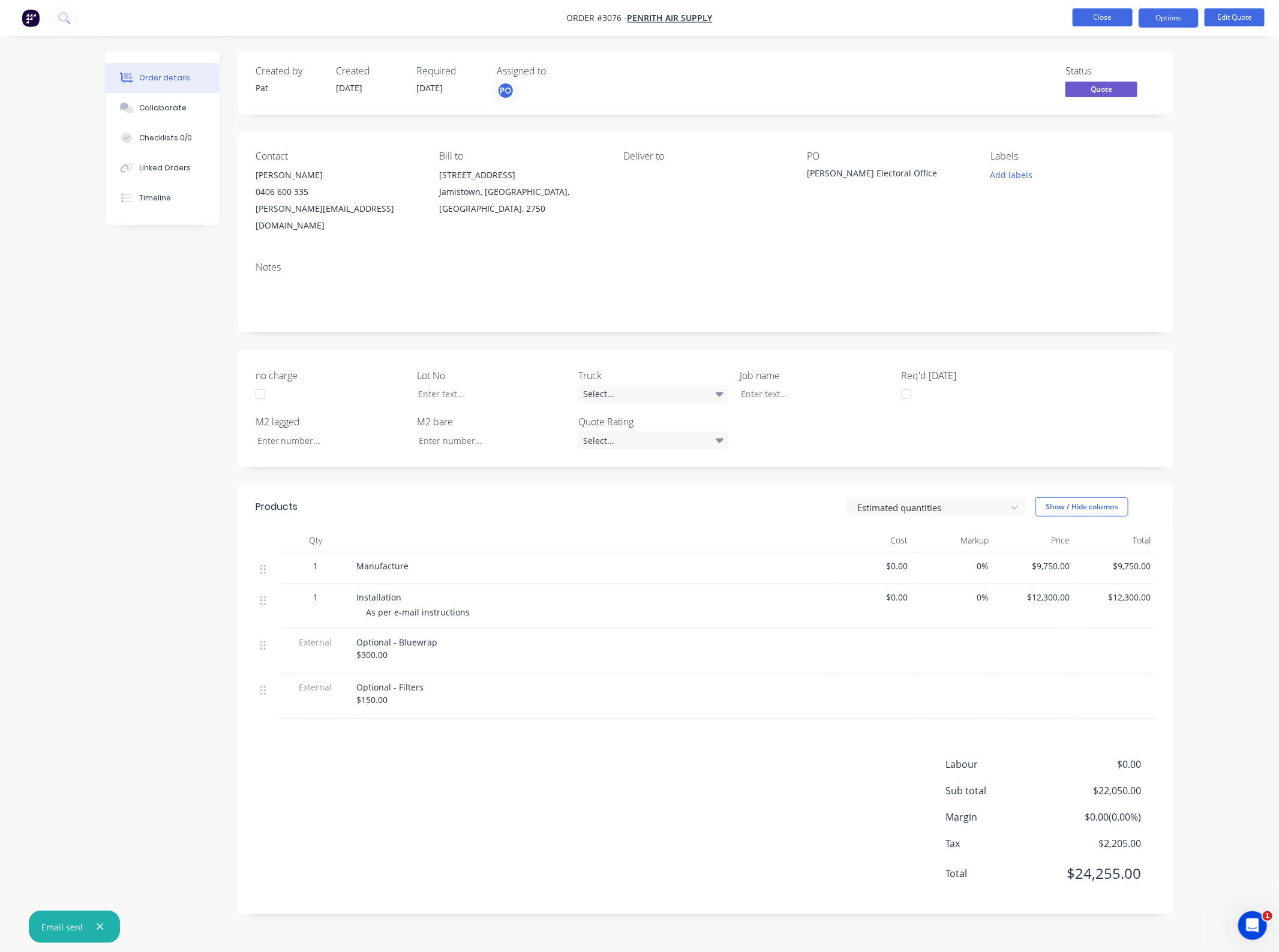
click at [1081, 20] on button "Close" at bounding box center [1103, 17] width 60 height 18
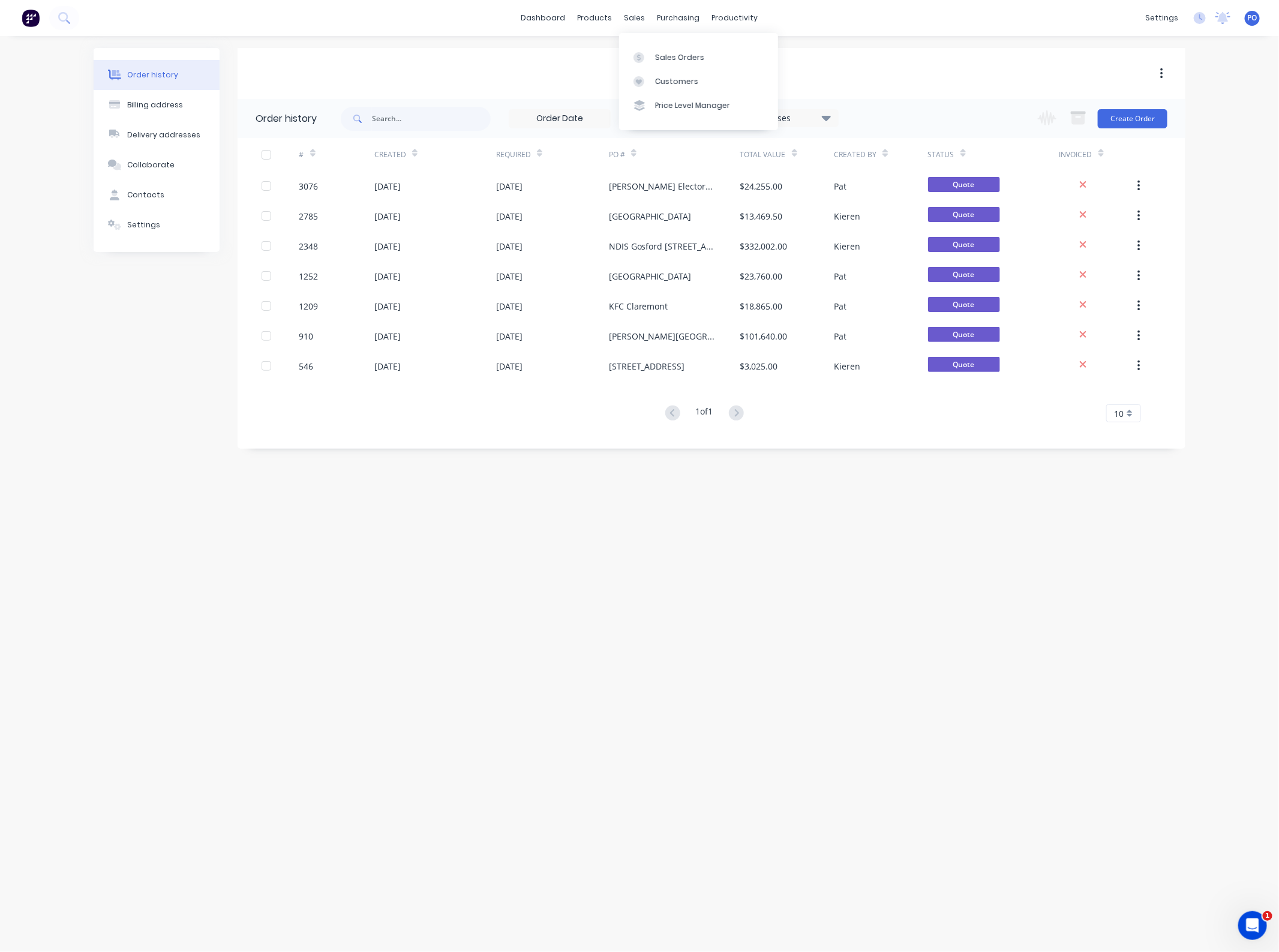
click at [649, 42] on div "Sales Orders Customers Price Level Manager" at bounding box center [698, 81] width 159 height 96
click at [649, 51] on link "Sales Orders" at bounding box center [698, 57] width 159 height 24
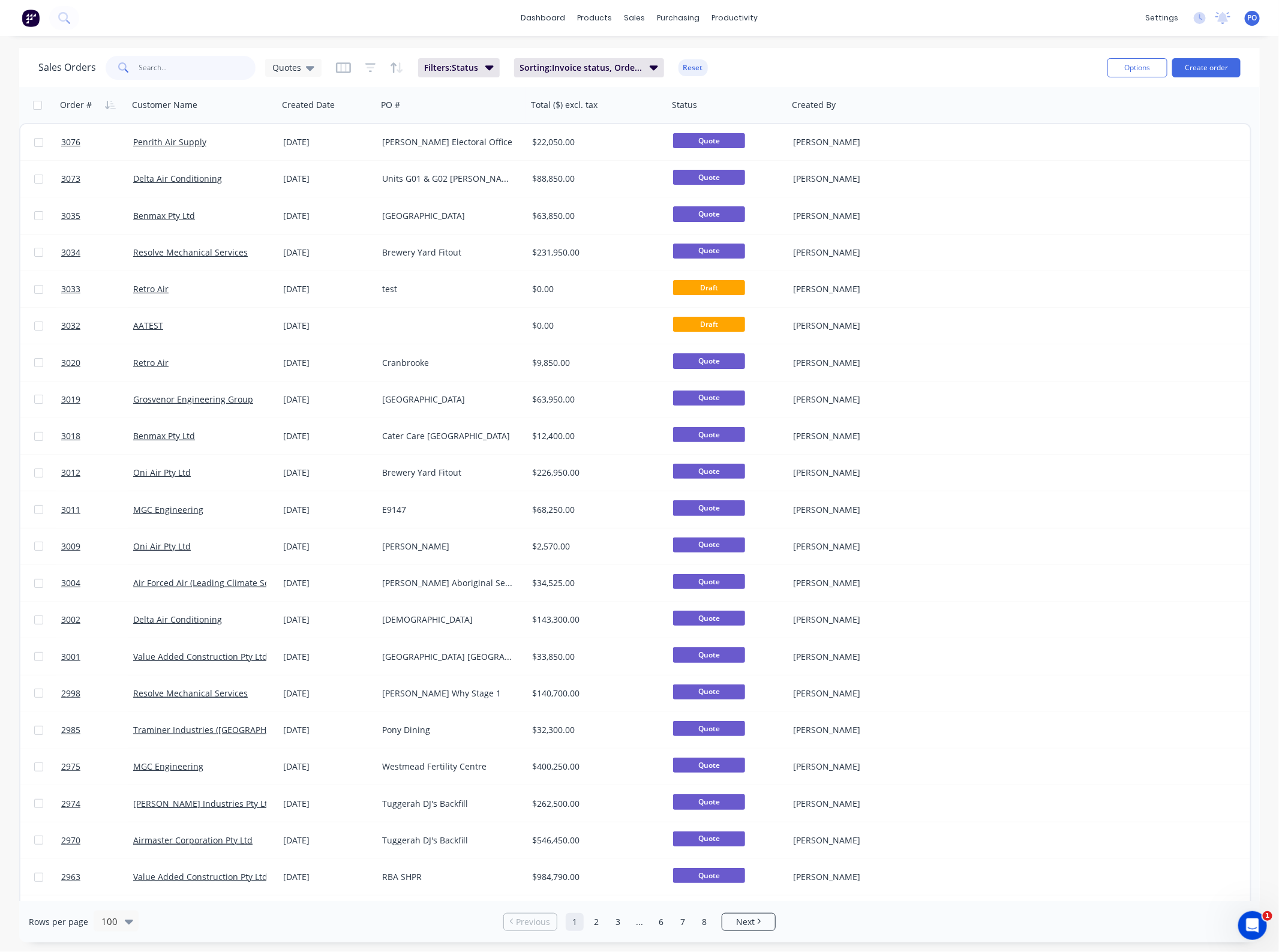
click at [192, 66] on input "text" at bounding box center [198, 68] width 117 height 24
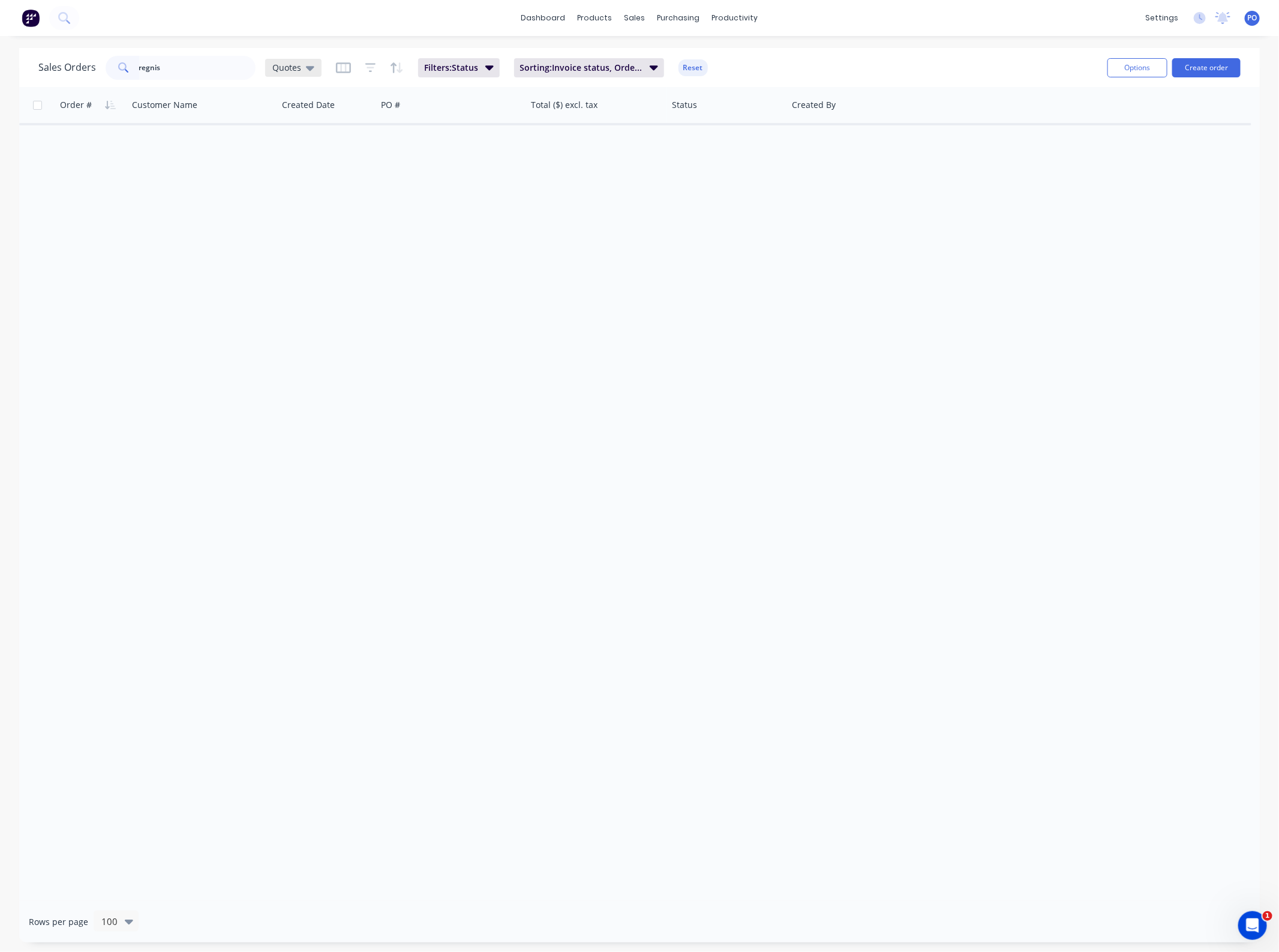
click at [294, 65] on span "Quotes" at bounding box center [287, 67] width 29 height 13
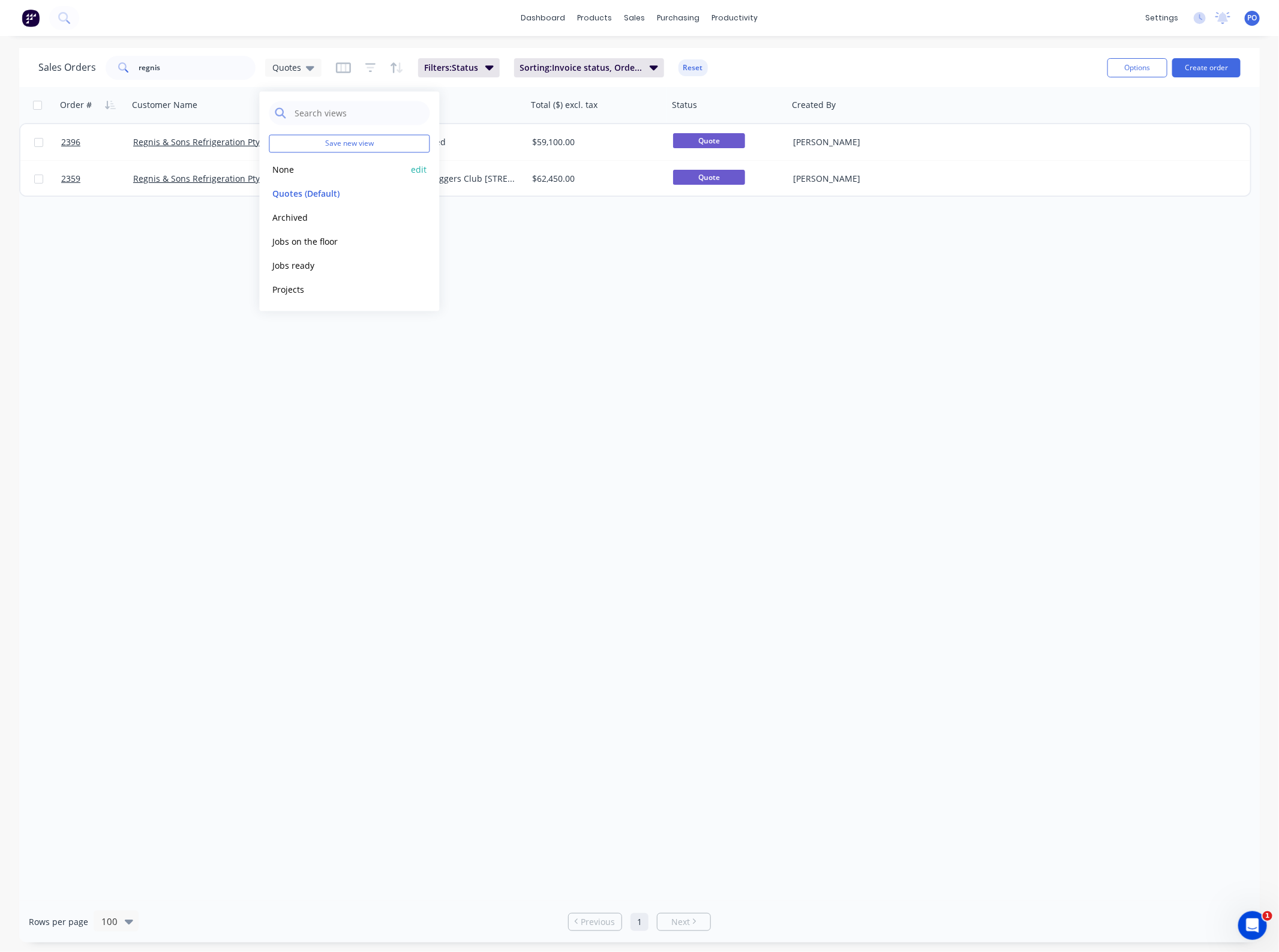
click at [294, 164] on button "None" at bounding box center [338, 169] width 137 height 14
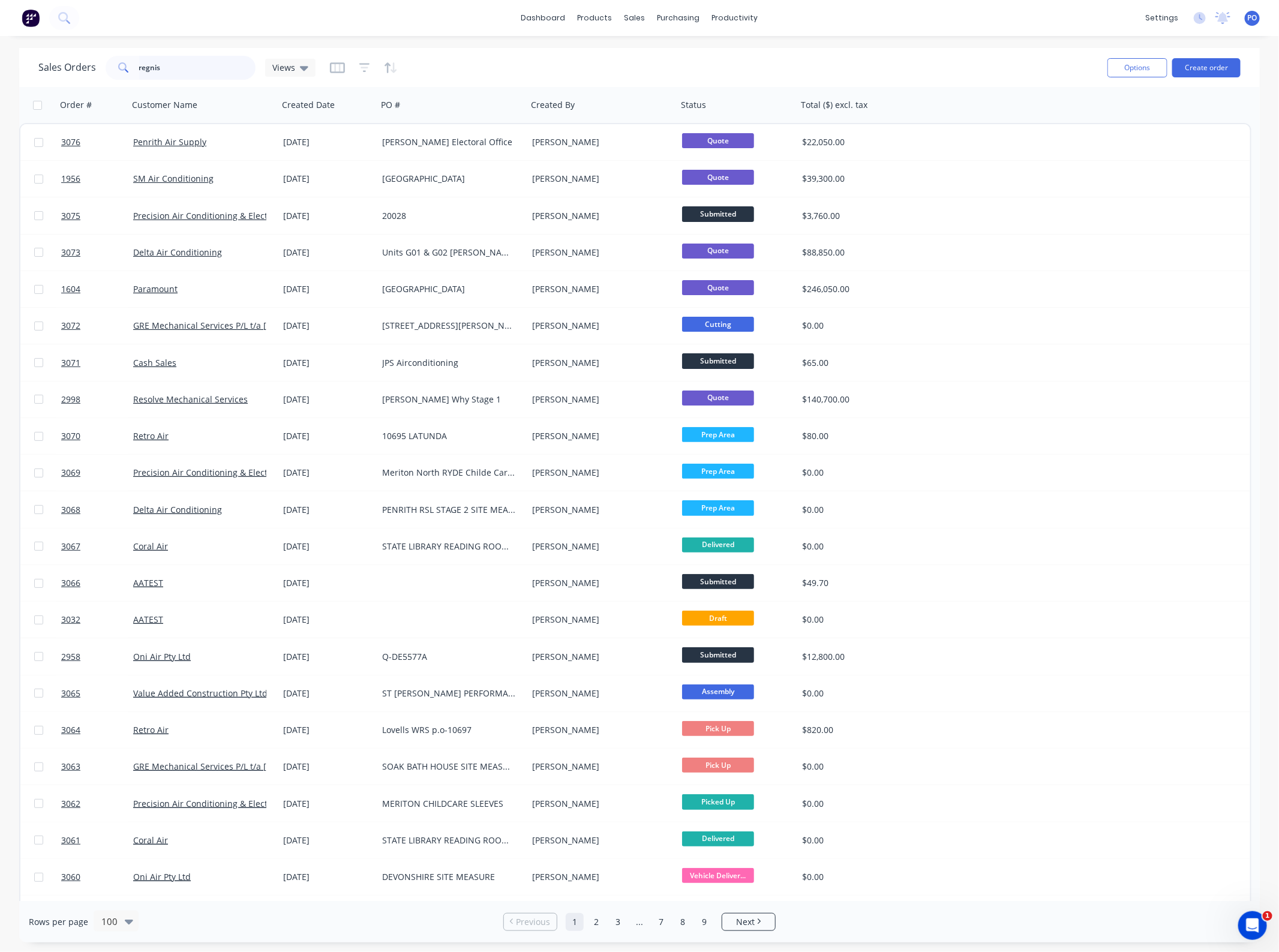
click at [189, 71] on input "regnis" at bounding box center [198, 68] width 117 height 24
type input "regnis"
